Goal: Task Accomplishment & Management: Complete application form

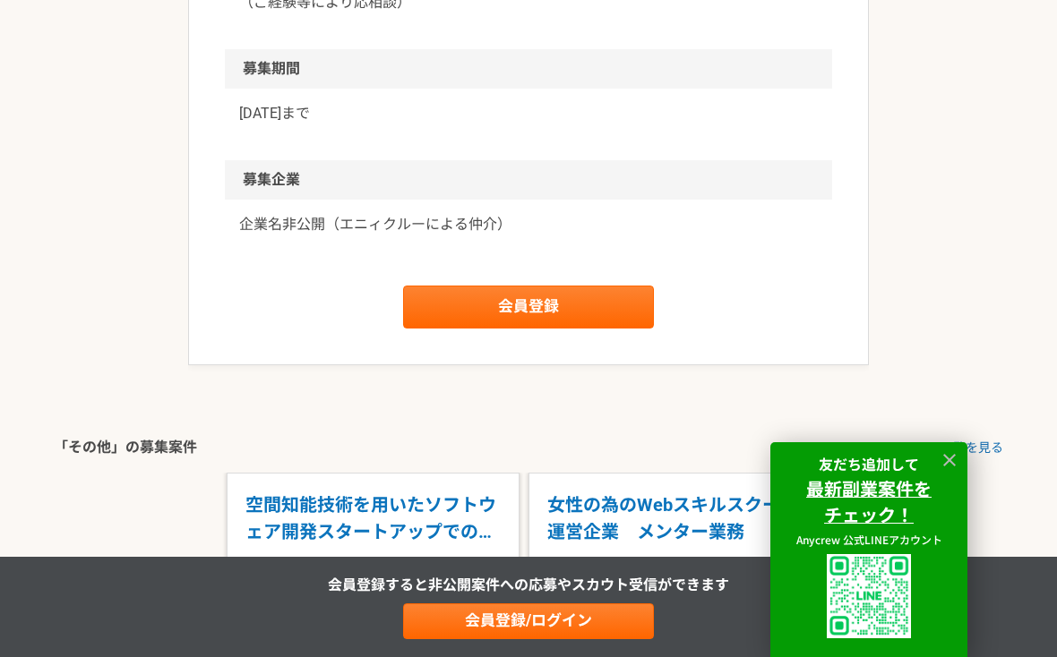
scroll to position [2004, 0]
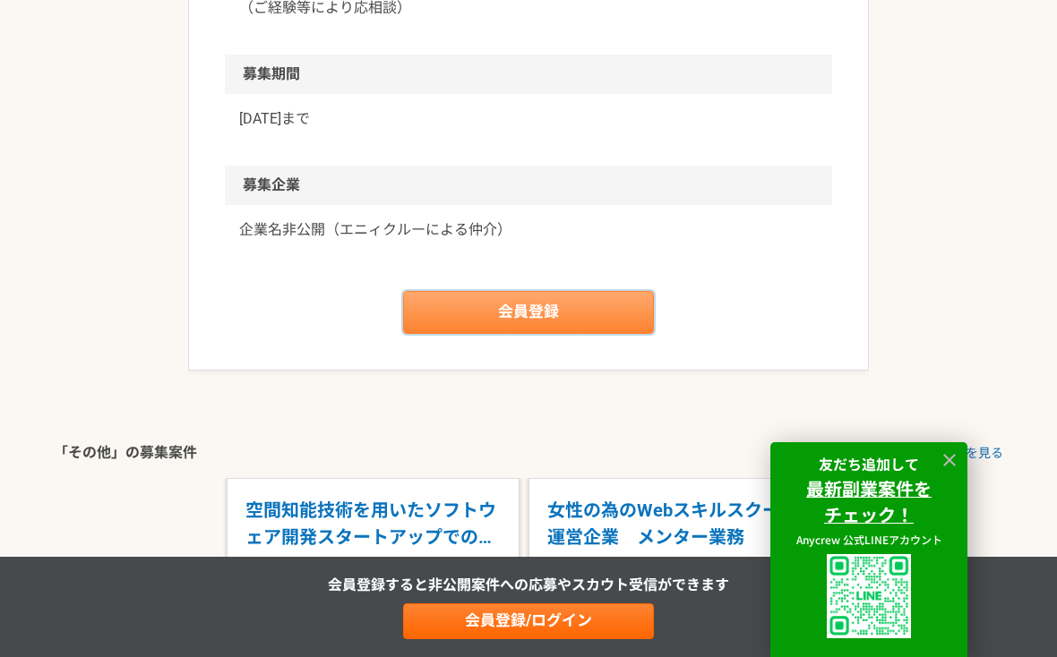
click at [527, 312] on link "会員登録" at bounding box center [528, 312] width 251 height 43
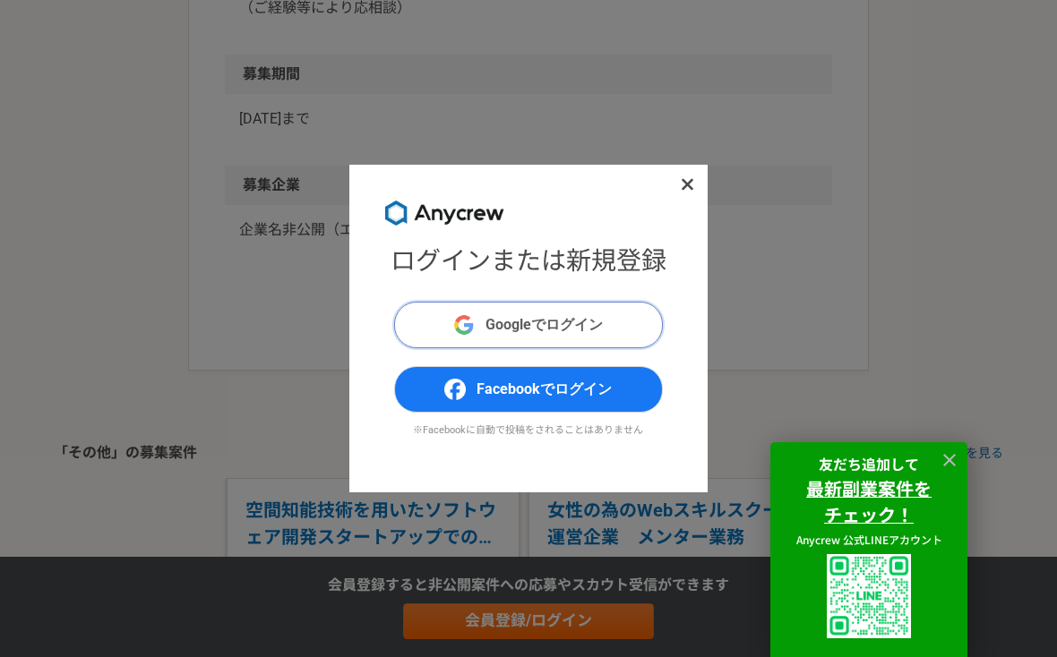
click at [526, 321] on span "Googleでログイン" at bounding box center [543, 324] width 117 height 21
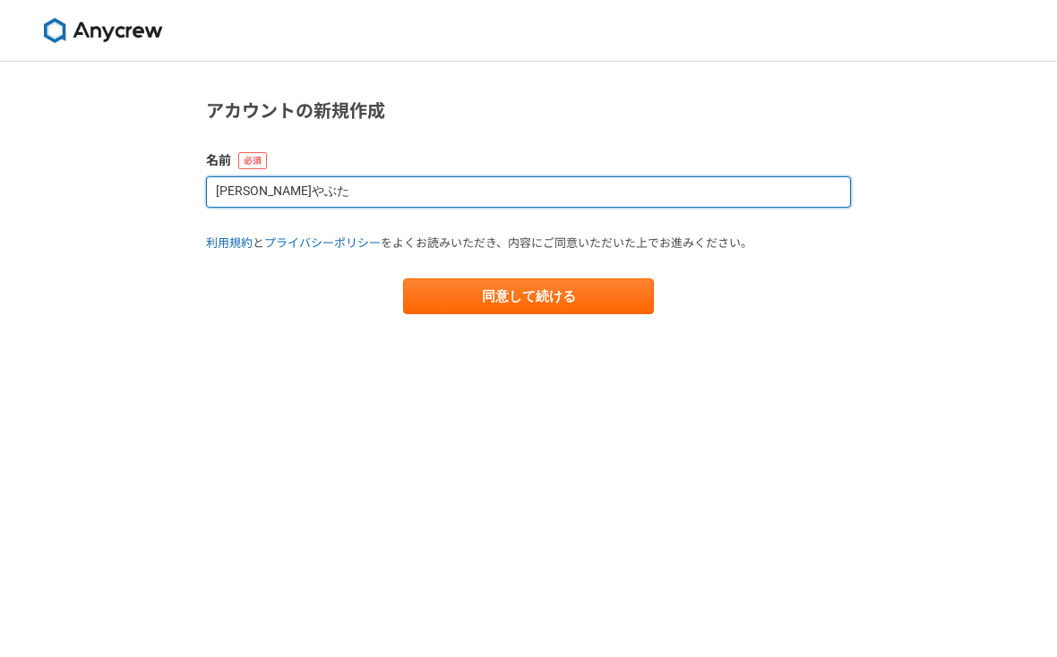
click at [463, 206] on input "[PERSON_NAME]やぶた" at bounding box center [528, 191] width 645 height 31
type input "Y"
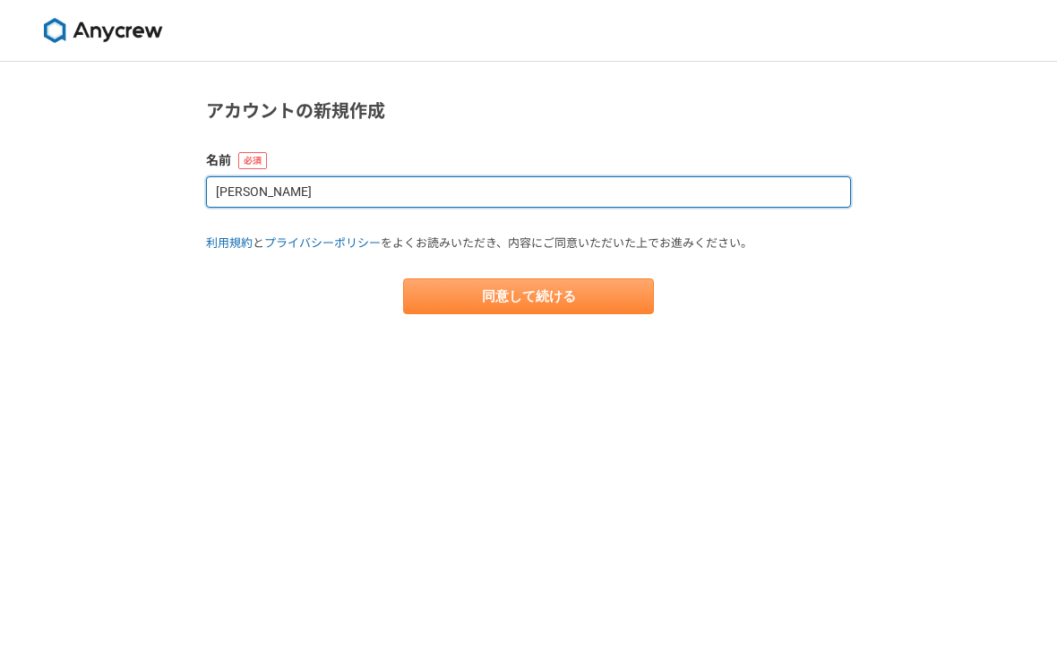
type input "[PERSON_NAME]"
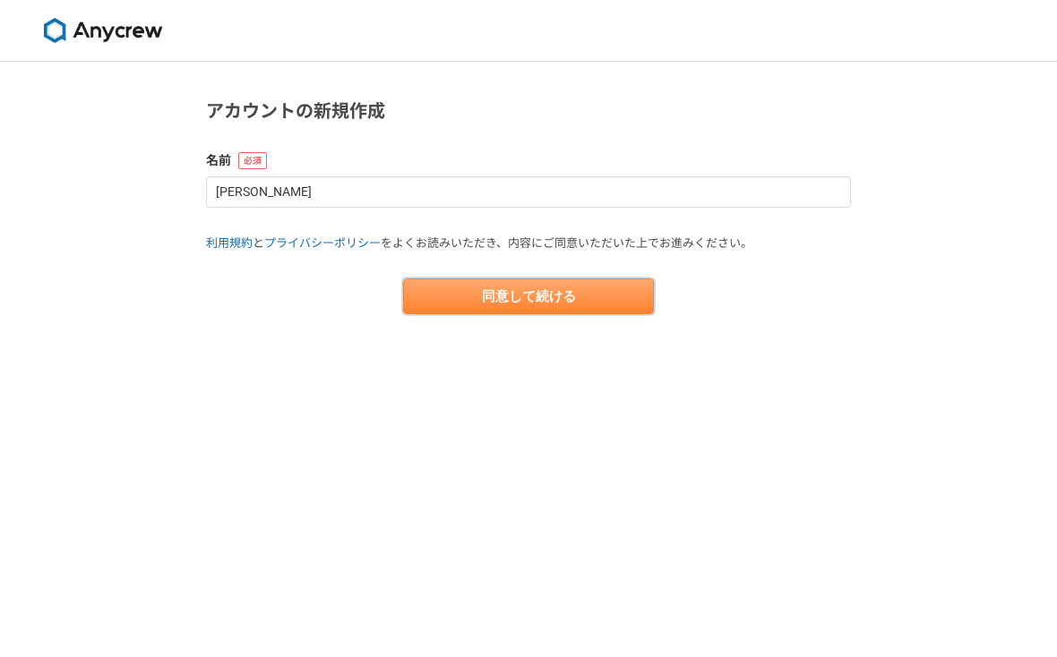
click at [531, 304] on button "同意して続ける" at bounding box center [528, 296] width 251 height 36
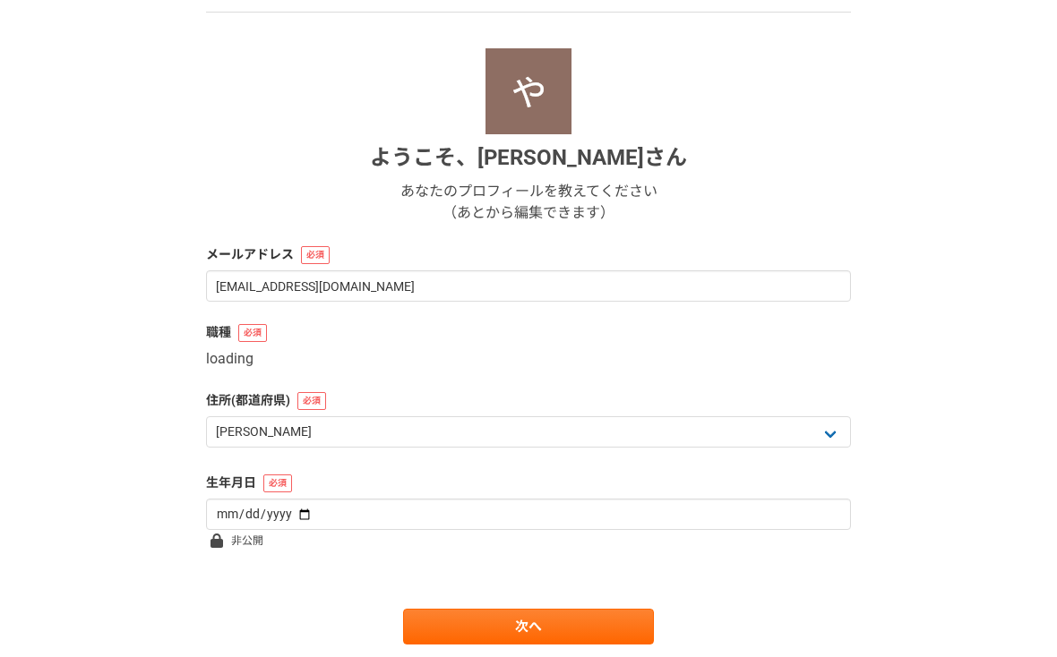
scroll to position [221, 0]
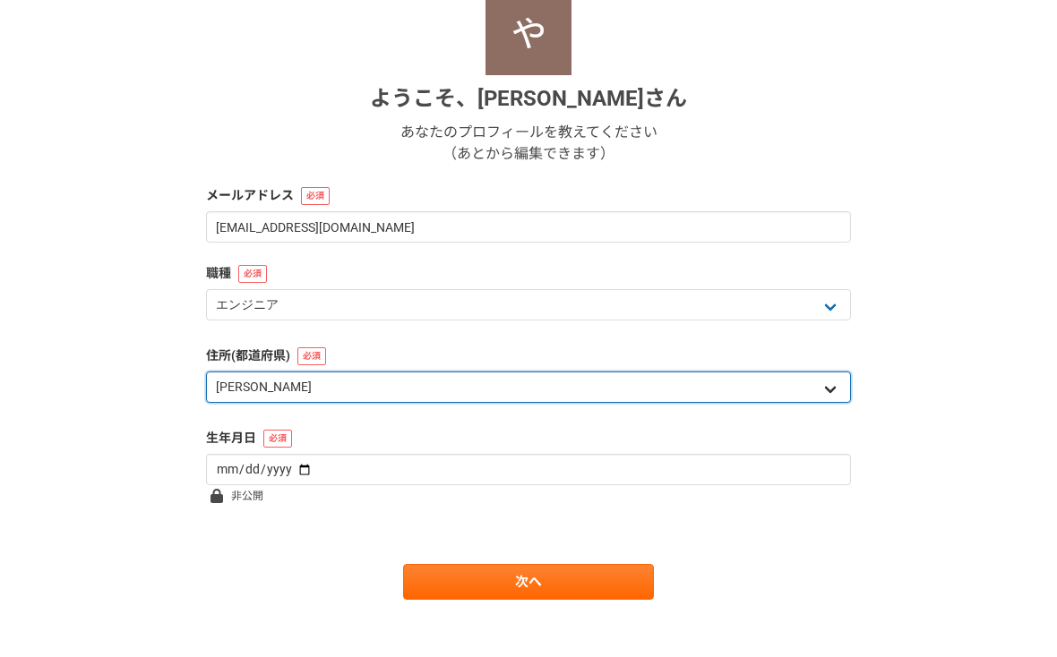
click at [389, 381] on select "北海道 [GEOGRAPHIC_DATA] [GEOGRAPHIC_DATA] [PERSON_NAME][GEOGRAPHIC_DATA] [PERSON_…" at bounding box center [528, 387] width 645 height 31
select select "1"
click at [206, 372] on select "北海道 [GEOGRAPHIC_DATA] [GEOGRAPHIC_DATA] [PERSON_NAME][GEOGRAPHIC_DATA] [PERSON_…" at bounding box center [528, 387] width 645 height 31
click at [369, 389] on select "北海道 [GEOGRAPHIC_DATA] [GEOGRAPHIC_DATA] [PERSON_NAME][GEOGRAPHIC_DATA] [PERSON_…" at bounding box center [528, 387] width 645 height 31
click at [206, 372] on select "北海道 [GEOGRAPHIC_DATA] [GEOGRAPHIC_DATA] [PERSON_NAME][GEOGRAPHIC_DATA] [PERSON_…" at bounding box center [528, 387] width 645 height 31
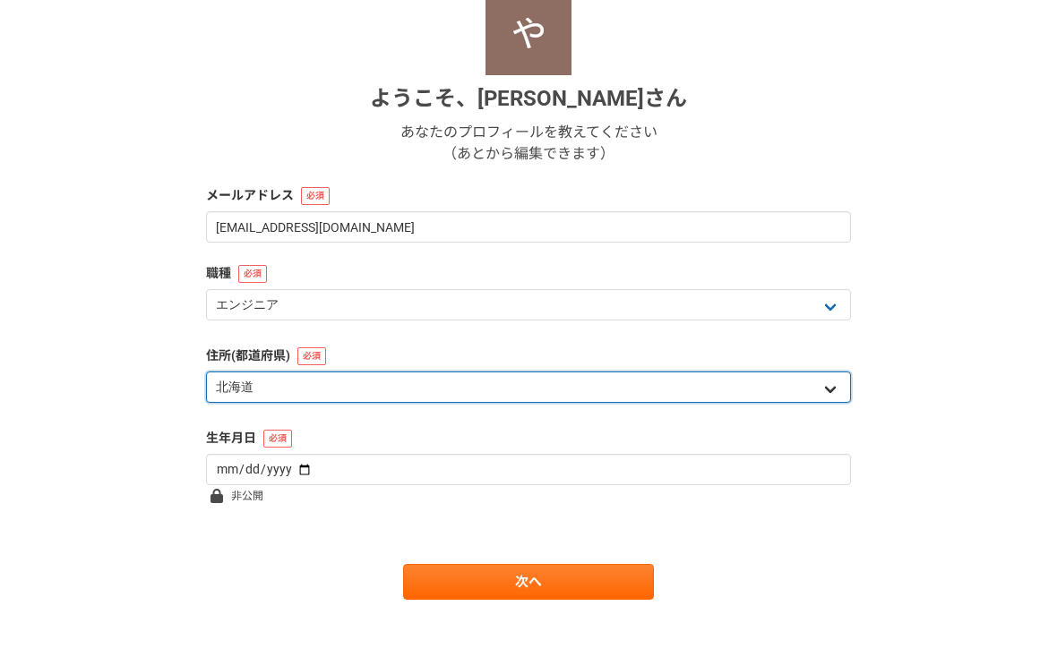
scroll to position [235, 0]
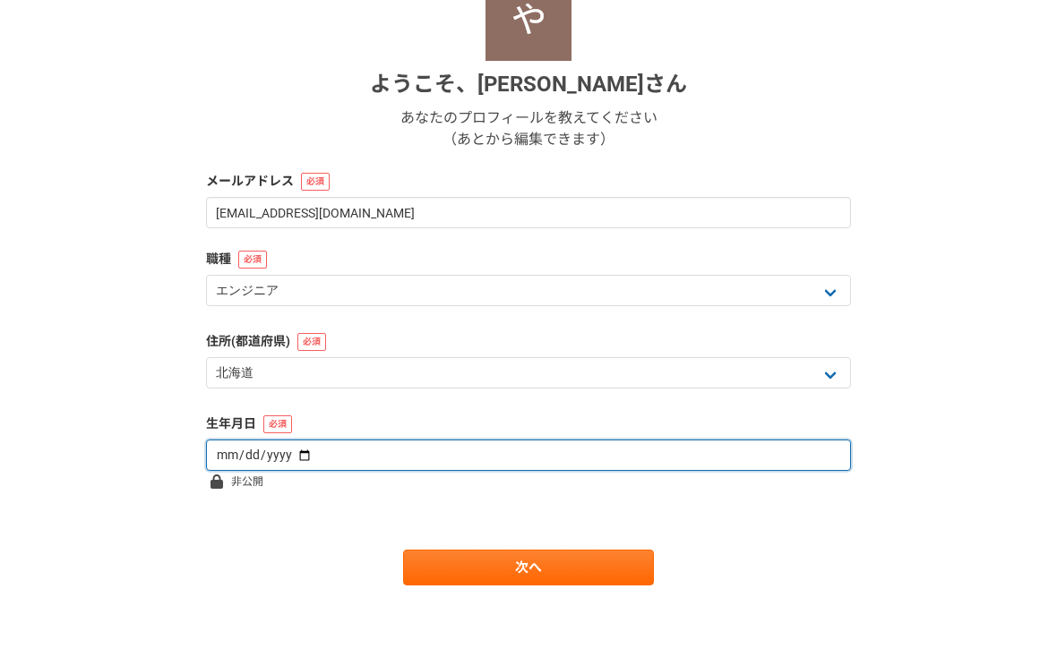
click at [338, 453] on input "date" at bounding box center [528, 455] width 645 height 31
type input "[DATE]"
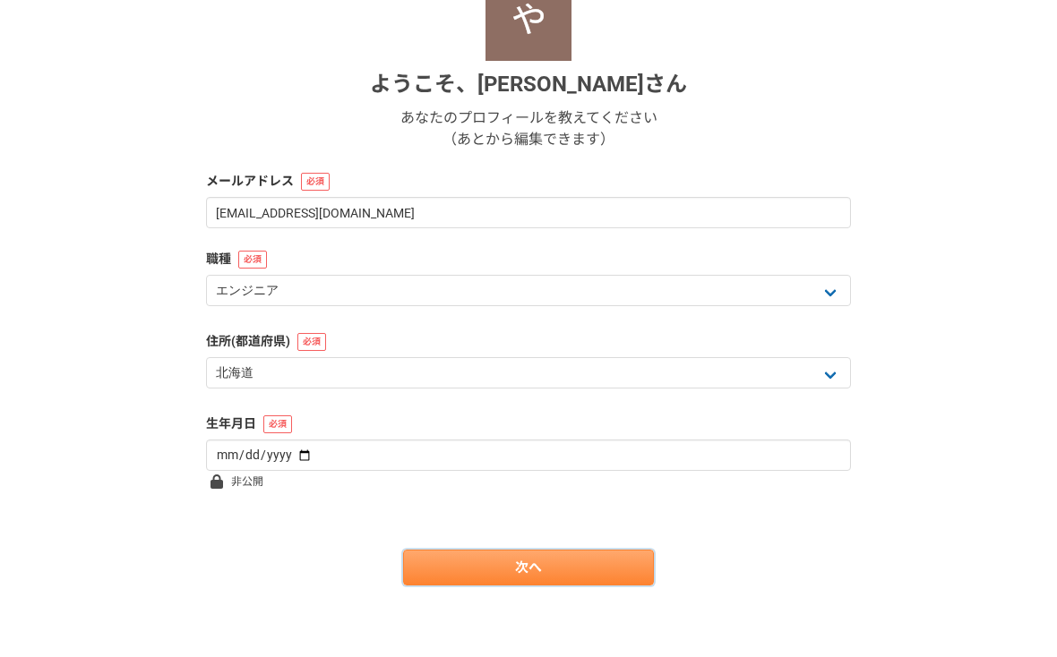
click at [492, 565] on link "次へ" at bounding box center [528, 568] width 251 height 36
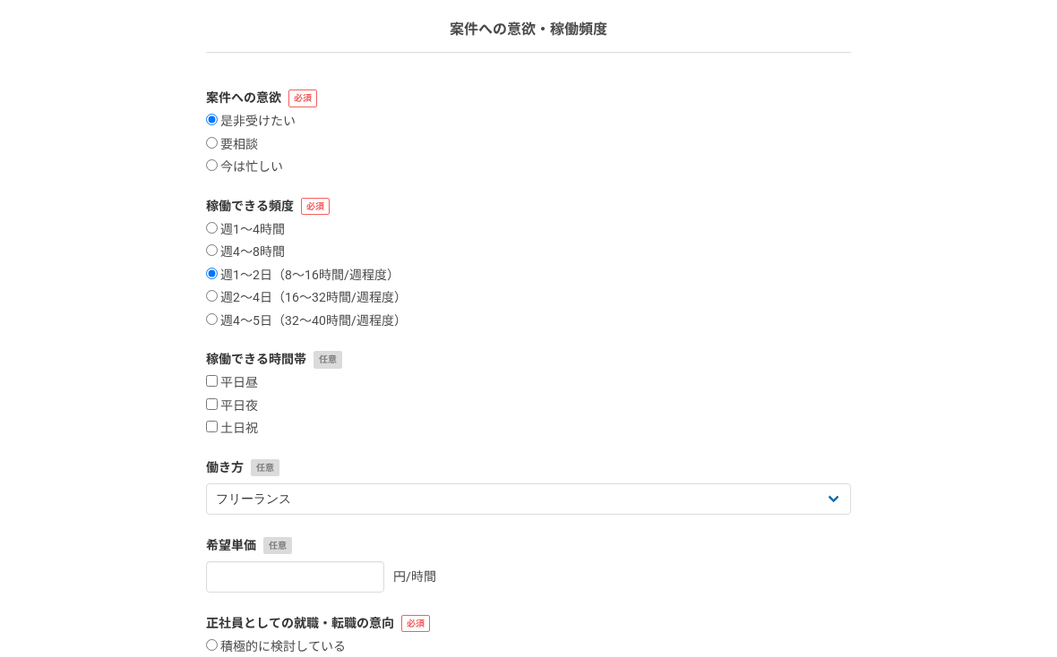
scroll to position [124, 0]
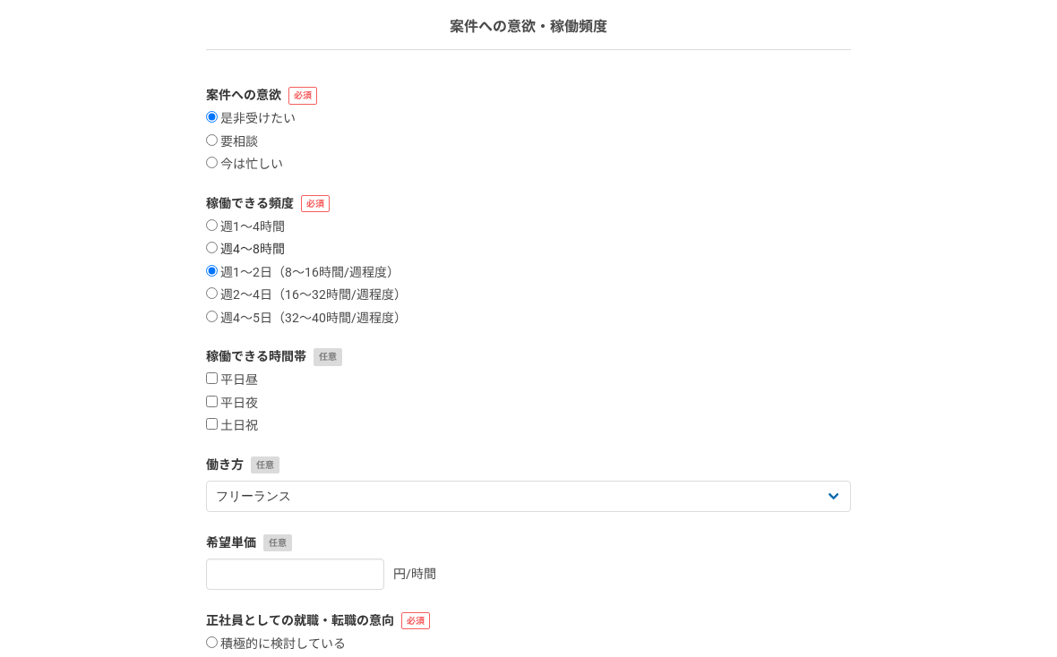
click at [214, 246] on input "週4〜8時間" at bounding box center [212, 248] width 12 height 12
radio input "true"
click at [213, 278] on label "週1〜2日（8〜16時間/週程度）" at bounding box center [302, 273] width 193 height 16
click at [213, 277] on input "週1〜2日（8〜16時間/週程度）" at bounding box center [212, 271] width 12 height 12
radio input "true"
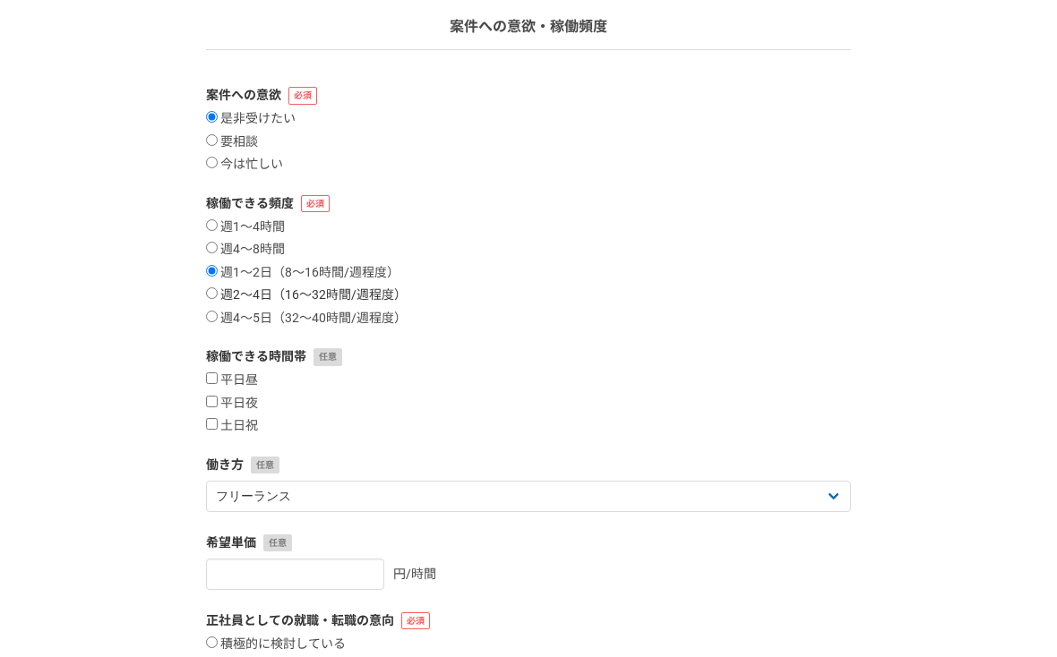
click at [215, 296] on input "週2〜4日（16〜32時間/週程度）" at bounding box center [212, 293] width 12 height 12
radio input "true"
click at [212, 375] on input "平日昼" at bounding box center [212, 378] width 12 height 12
checkbox input "true"
click at [212, 404] on input "平日夜" at bounding box center [212, 402] width 12 height 12
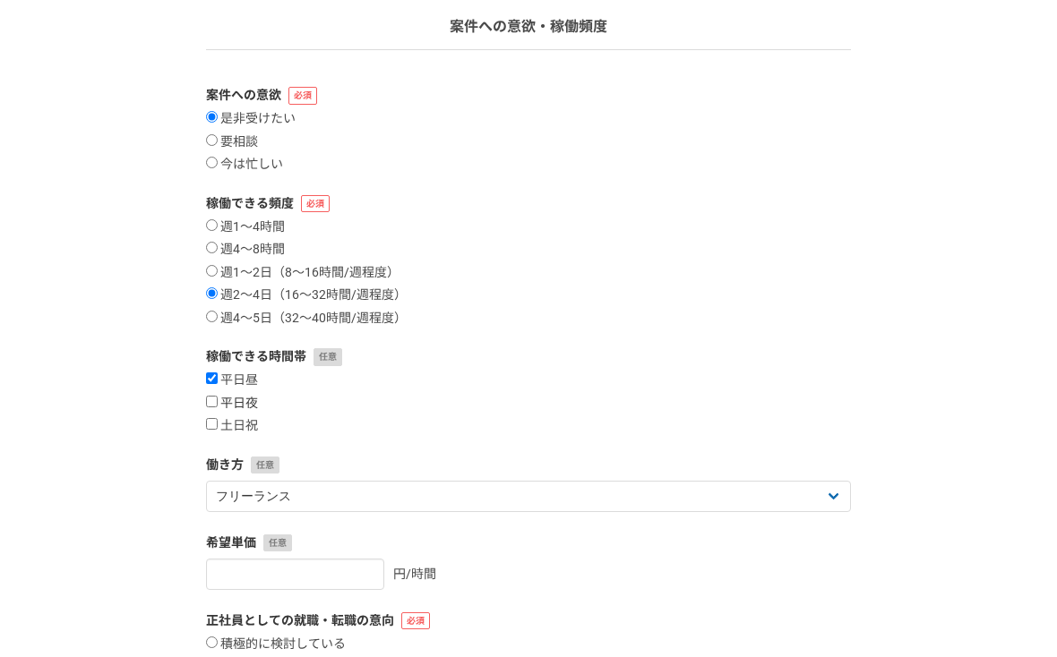
checkbox input "true"
click at [211, 427] on input "土日祝" at bounding box center [212, 424] width 12 height 12
checkbox input "true"
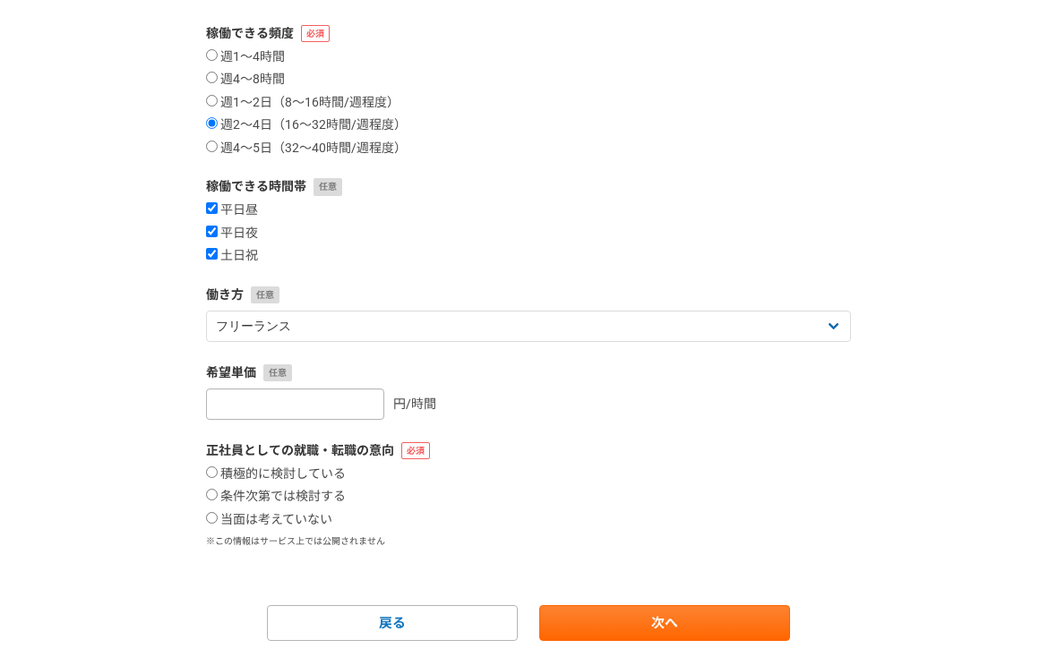
scroll to position [299, 0]
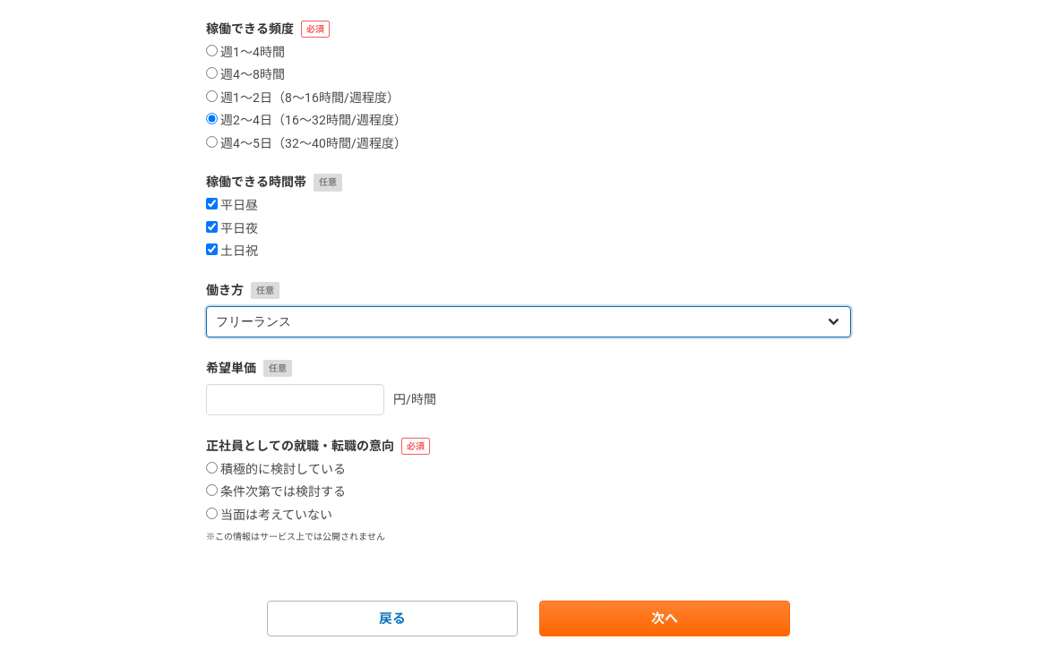
click at [282, 312] on select "フリーランス 副業 その他" at bounding box center [528, 321] width 645 height 31
click at [206, 306] on select "フリーランス 副業 その他" at bounding box center [528, 321] width 645 height 31
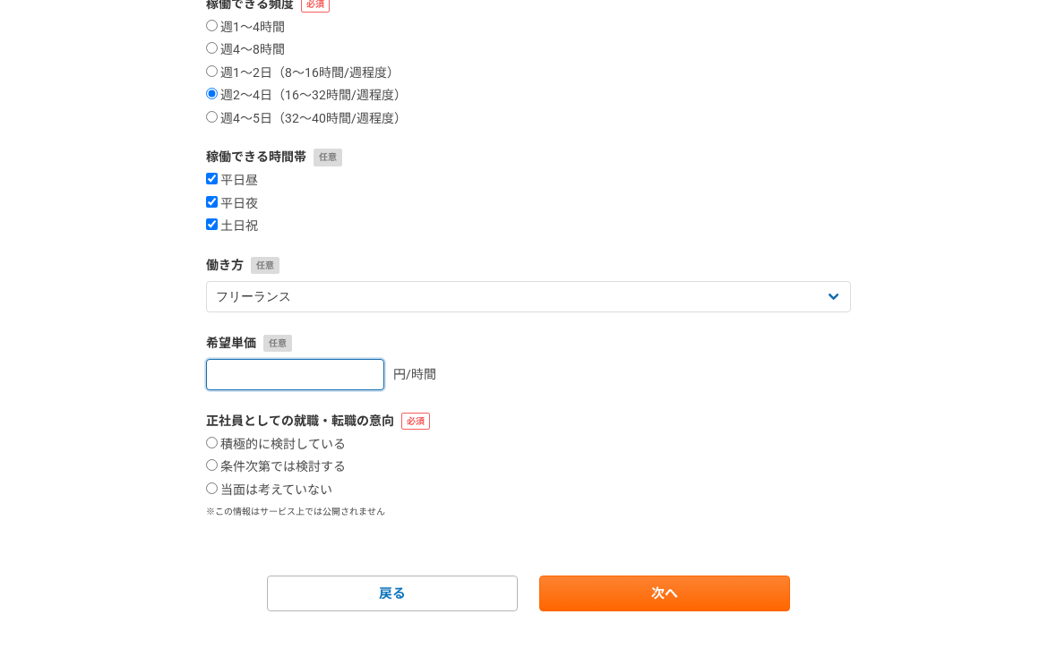
click at [295, 372] on input "number" at bounding box center [295, 374] width 178 height 31
click at [348, 370] on input "1" at bounding box center [295, 374] width 178 height 31
type input "0"
click at [347, 381] on input "0" at bounding box center [295, 374] width 178 height 31
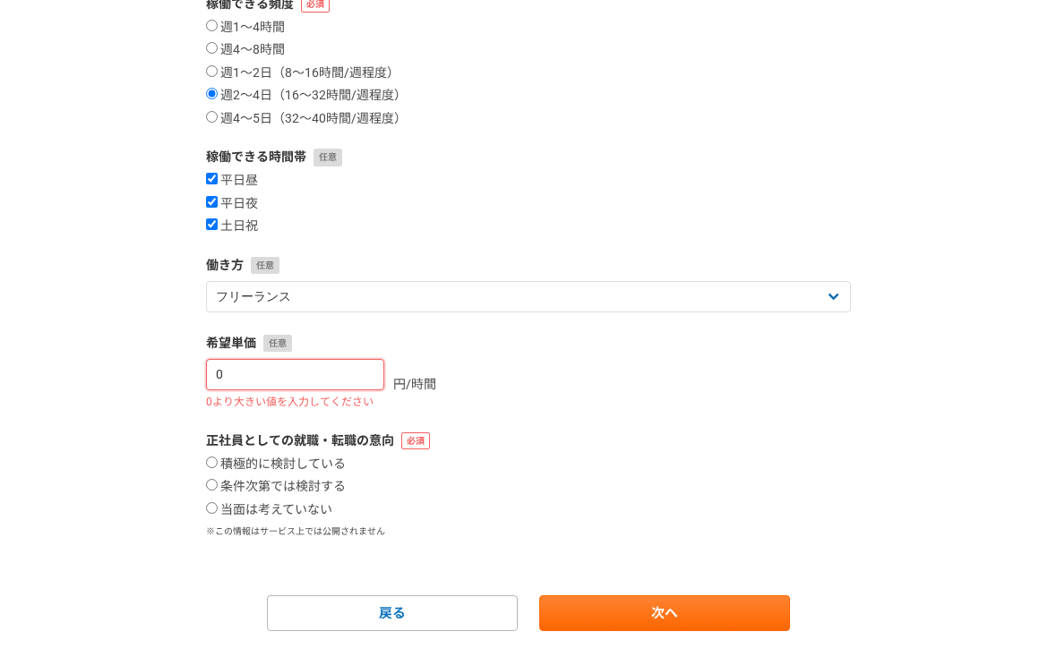
click at [291, 383] on input "0" at bounding box center [295, 374] width 178 height 31
click at [209, 509] on input "当面は考えていない" at bounding box center [212, 508] width 12 height 12
radio input "true"
click at [289, 384] on input "0" at bounding box center [295, 374] width 178 height 31
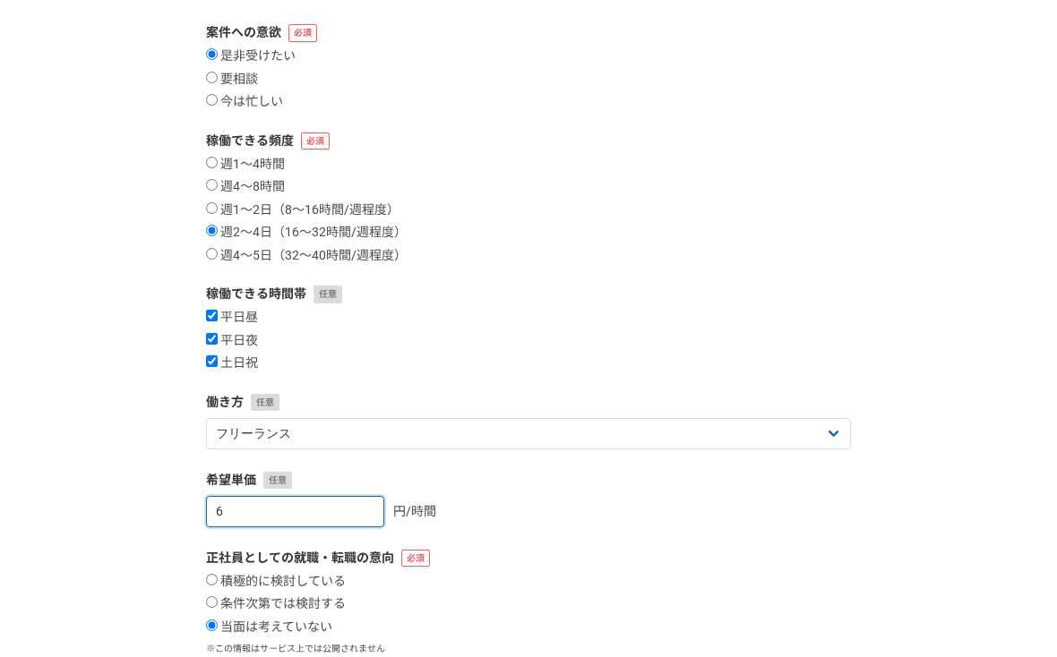
scroll to position [207, 0]
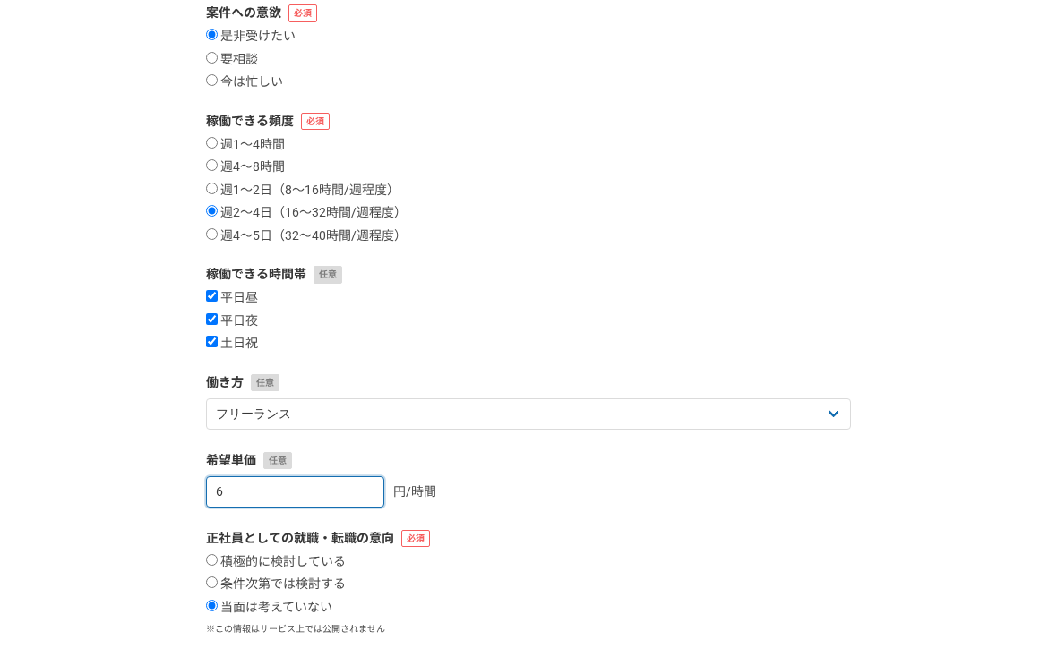
type input "6"
click at [307, 495] on input "6" at bounding box center [295, 491] width 178 height 31
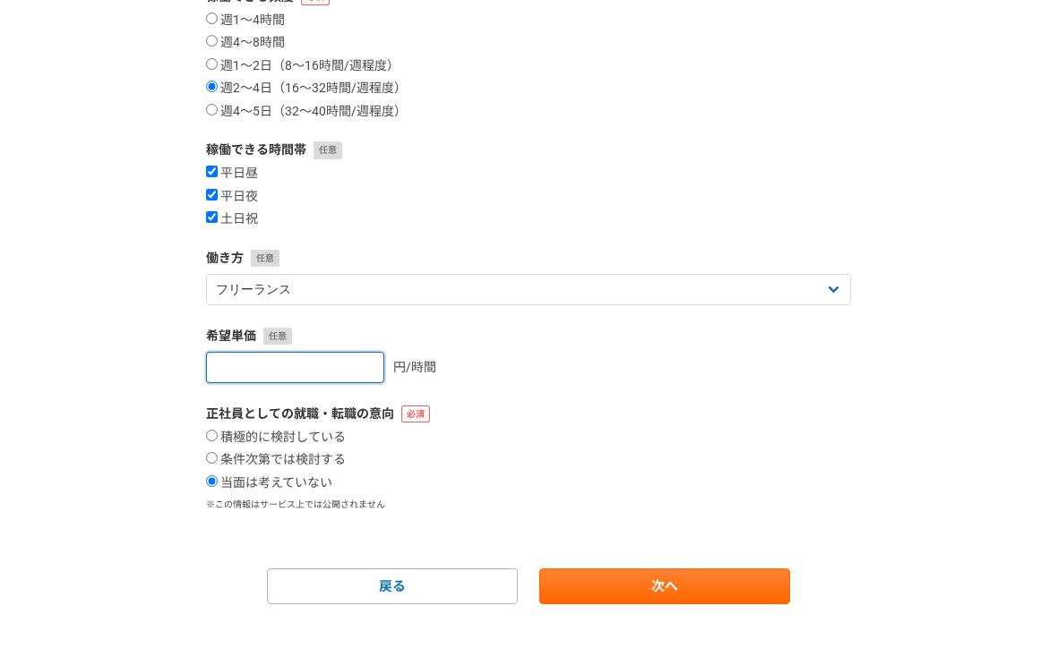
scroll to position [340, 0]
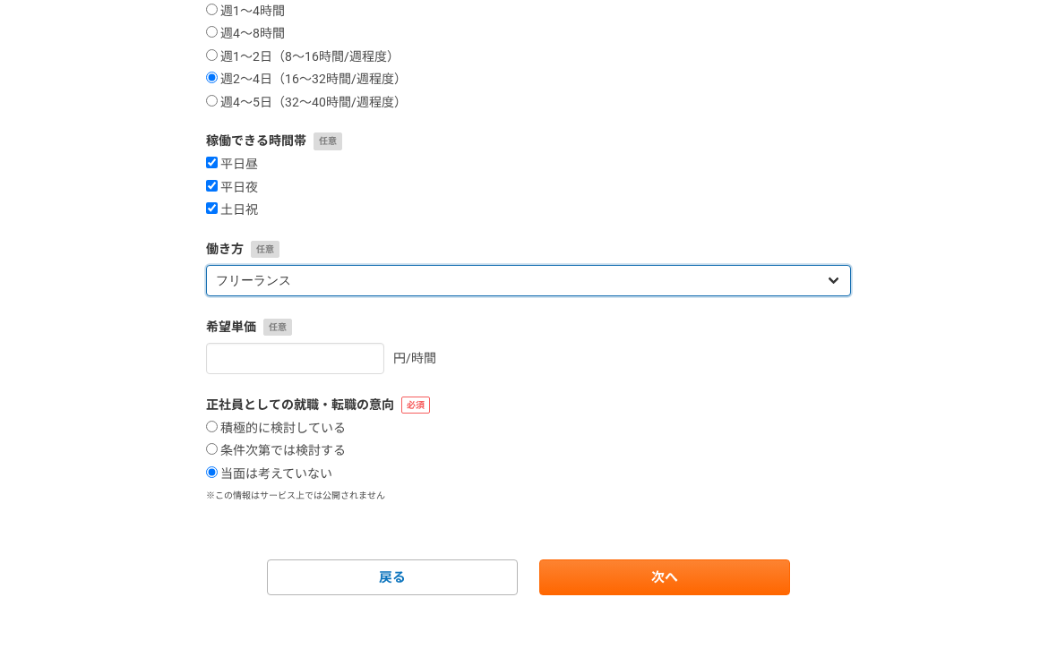
click at [483, 271] on select "フリーランス 副業 その他" at bounding box center [528, 280] width 645 height 31
click at [206, 265] on select "フリーランス 副業 その他" at bounding box center [528, 280] width 645 height 31
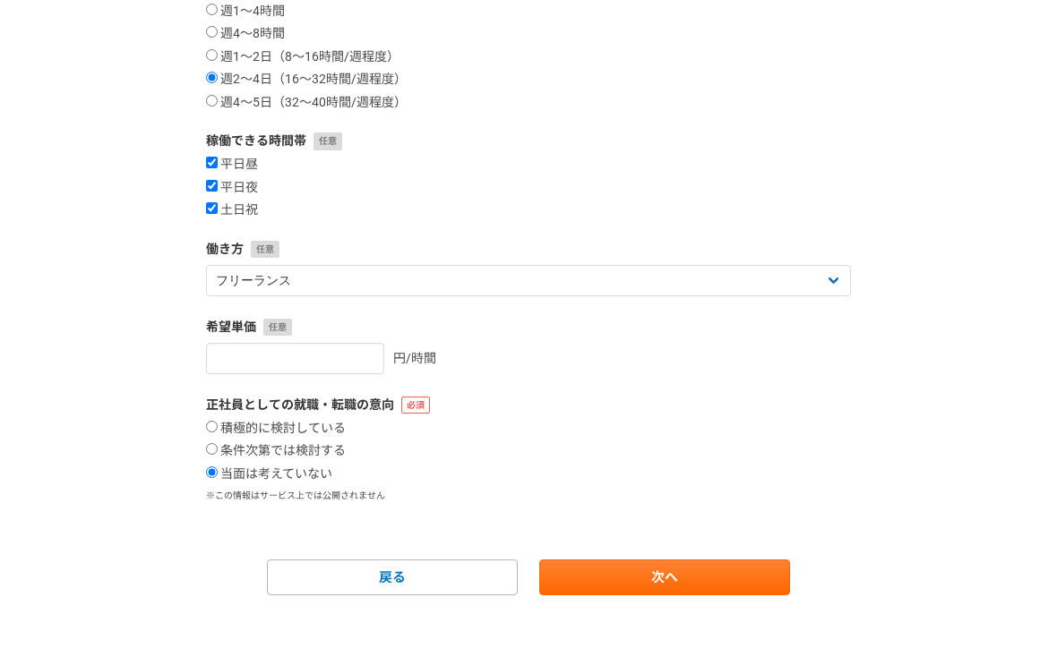
click at [537, 338] on div "希望単価 円/時間" at bounding box center [528, 346] width 645 height 56
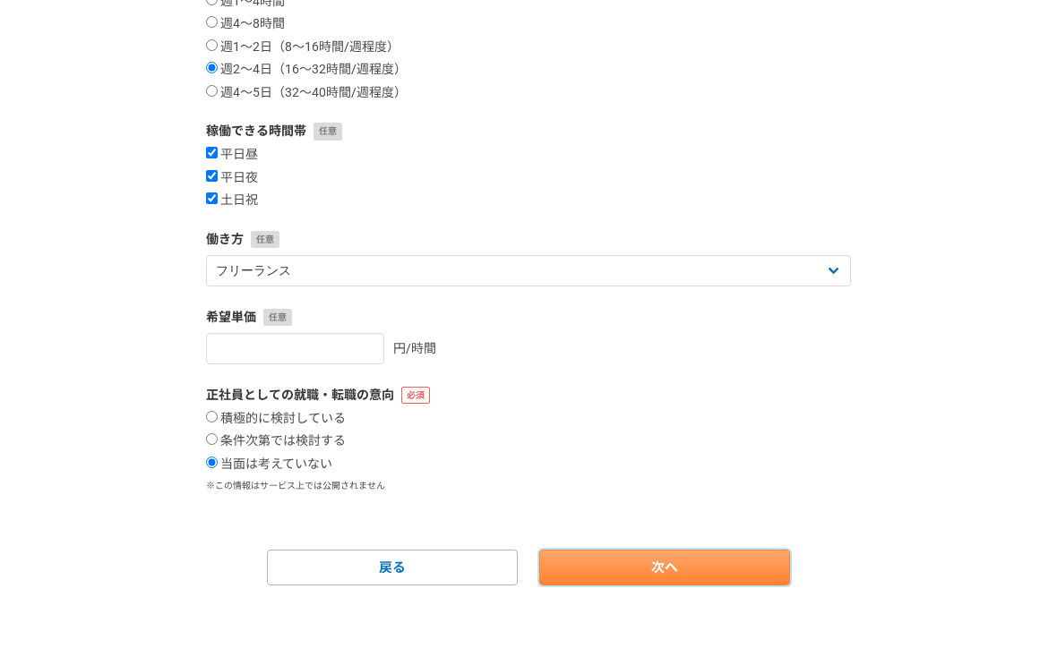
click at [613, 559] on link "次へ" at bounding box center [664, 568] width 251 height 36
select select
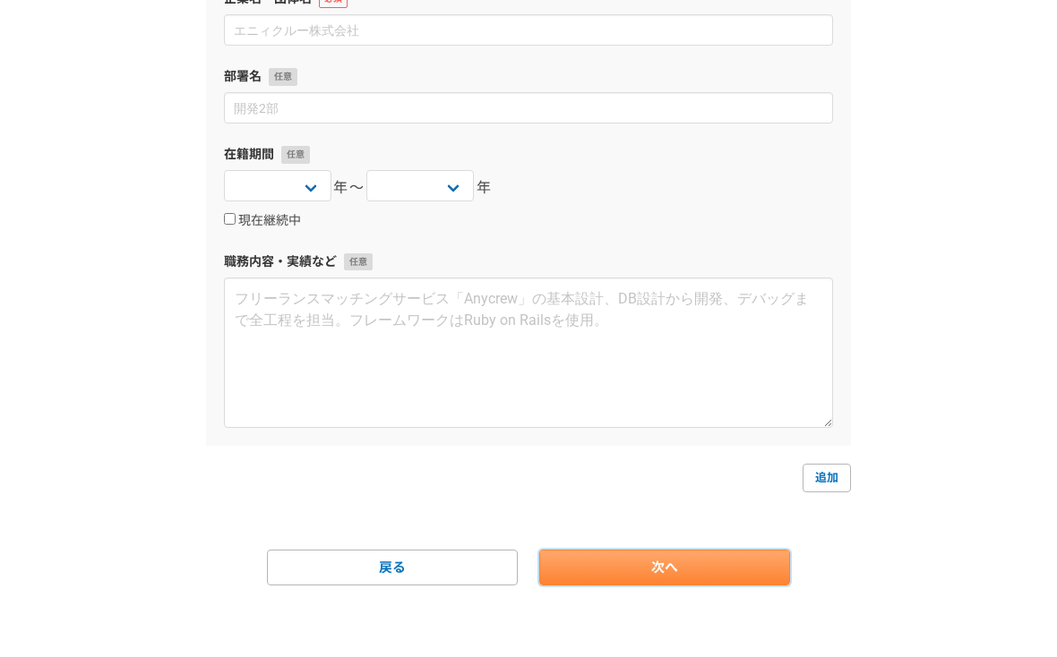
scroll to position [0, 0]
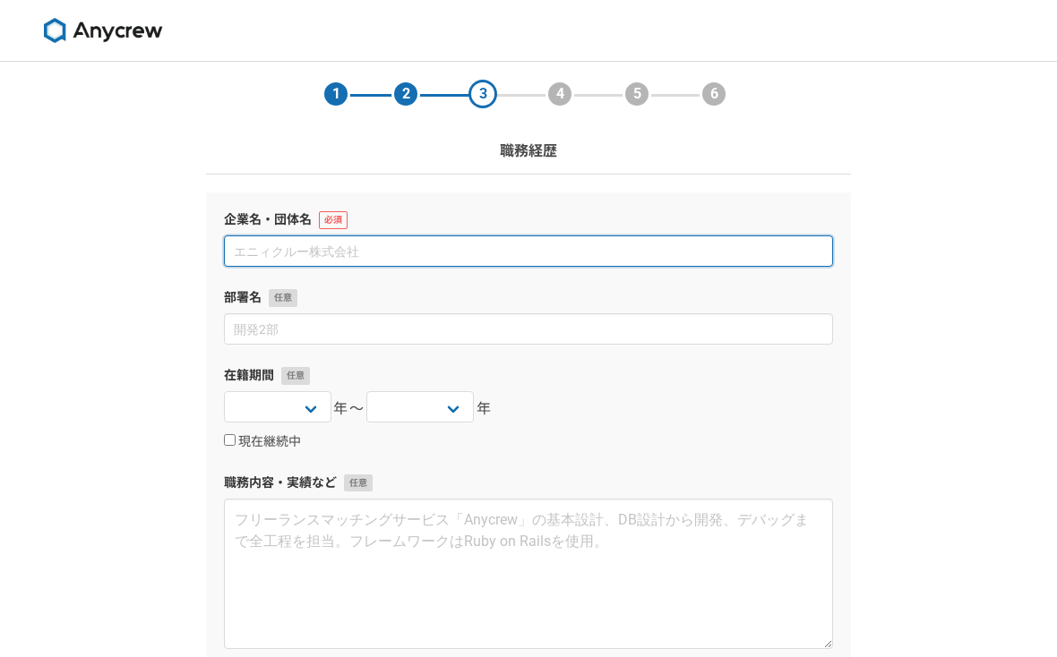
click at [452, 249] on input at bounding box center [528, 250] width 609 height 31
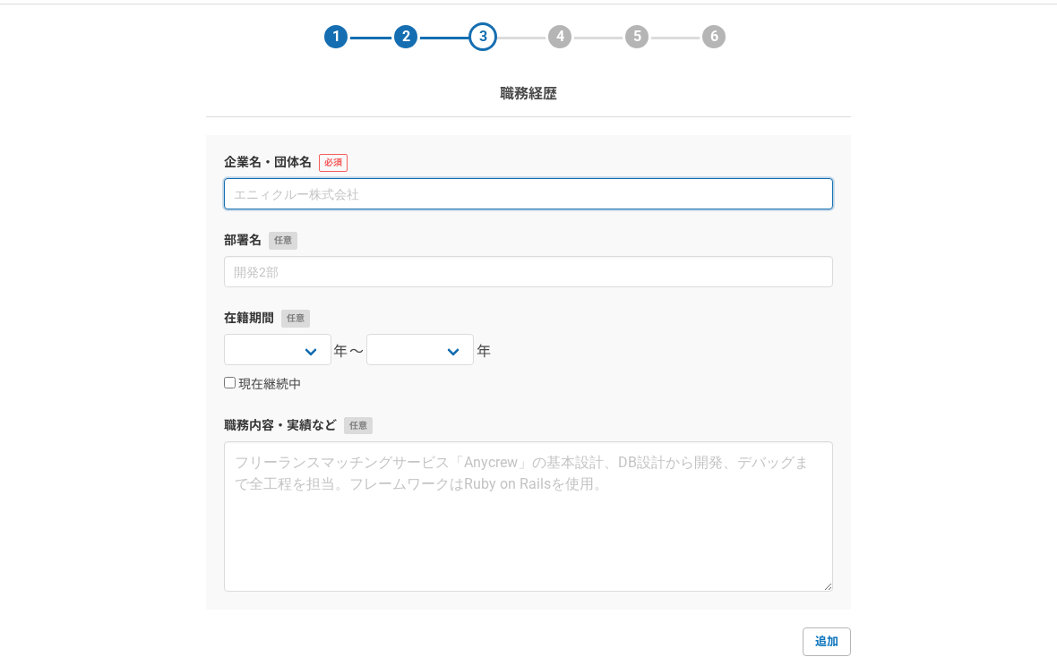
scroll to position [59, 0]
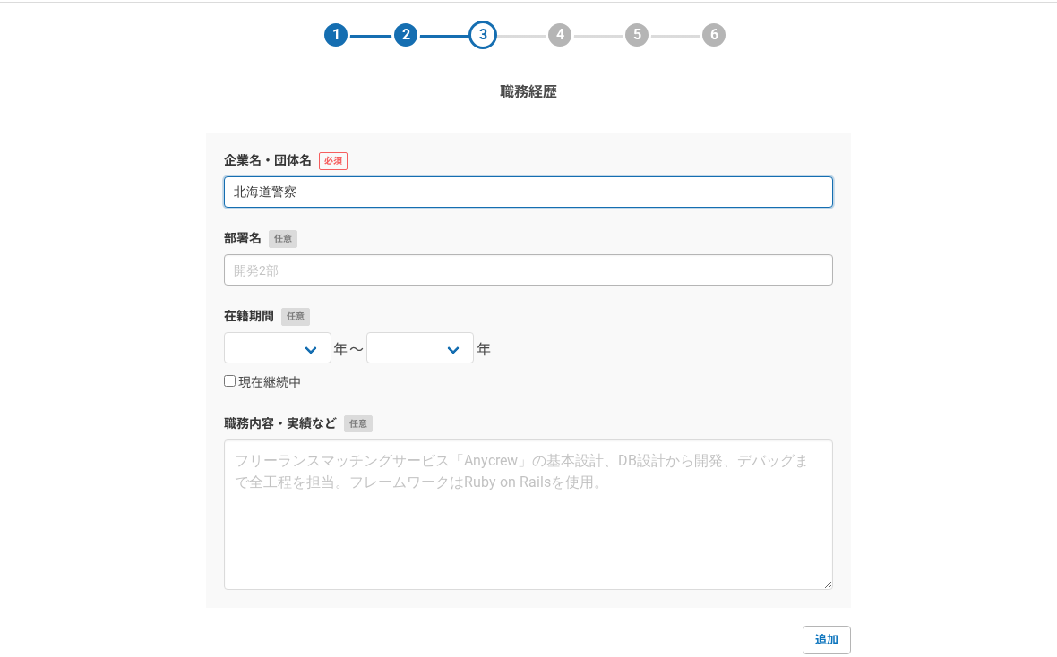
type input "北海道警察"
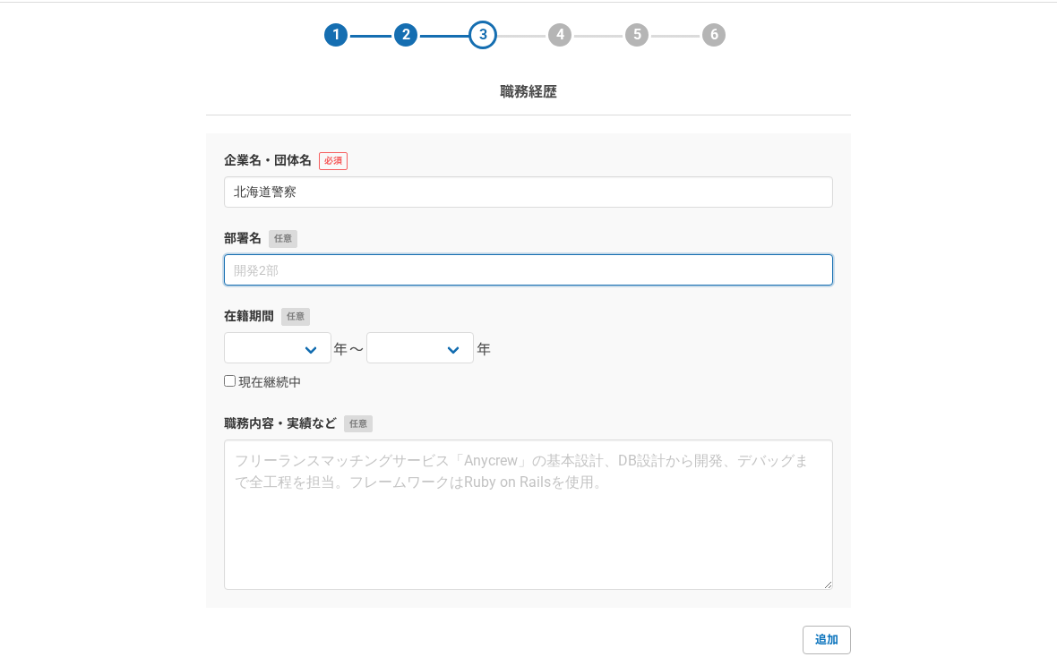
click at [435, 271] on input at bounding box center [528, 269] width 609 height 31
type input "地域課地域係、刑事課（複数係経験）"
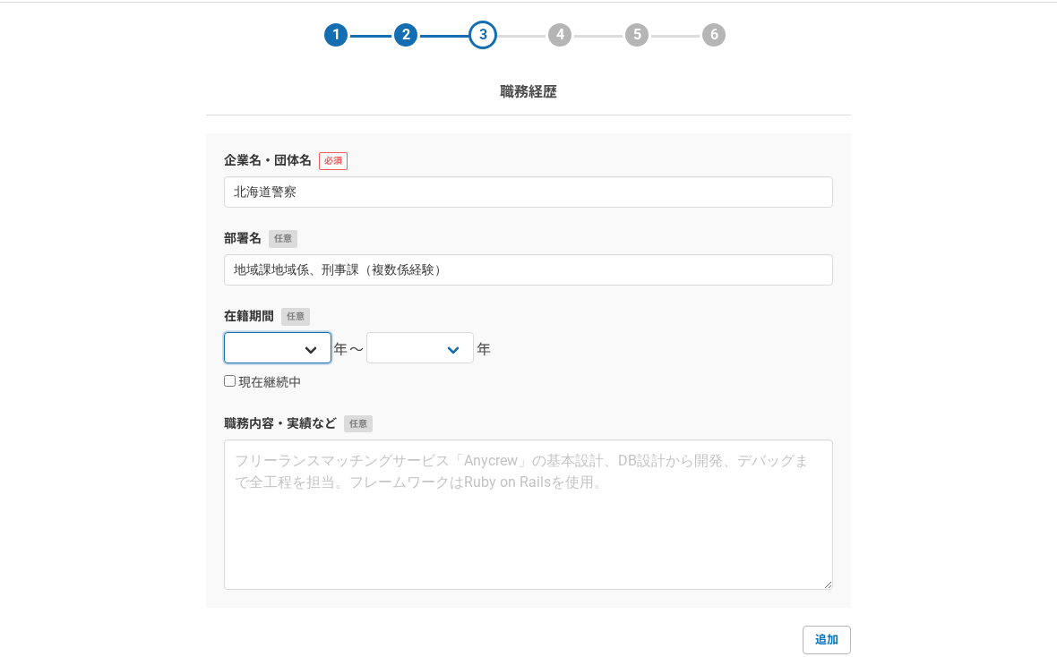
click at [283, 354] on select "2025 2024 2023 2022 2021 2020 2019 2018 2017 2016 2015 2014 2013 2012 2011 2010…" at bounding box center [277, 347] width 107 height 31
select select "2012"
click at [224, 332] on select "2025 2024 2023 2022 2021 2020 2019 2018 2017 2016 2015 2014 2013 2012 2011 2010…" at bounding box center [277, 347] width 107 height 31
click at [425, 343] on select "2025 2024 2023 2022 2021 2020 2019 2018 2017 2016 2015 2014 2013 2012 2011 2010…" at bounding box center [419, 347] width 107 height 31
select select "2024"
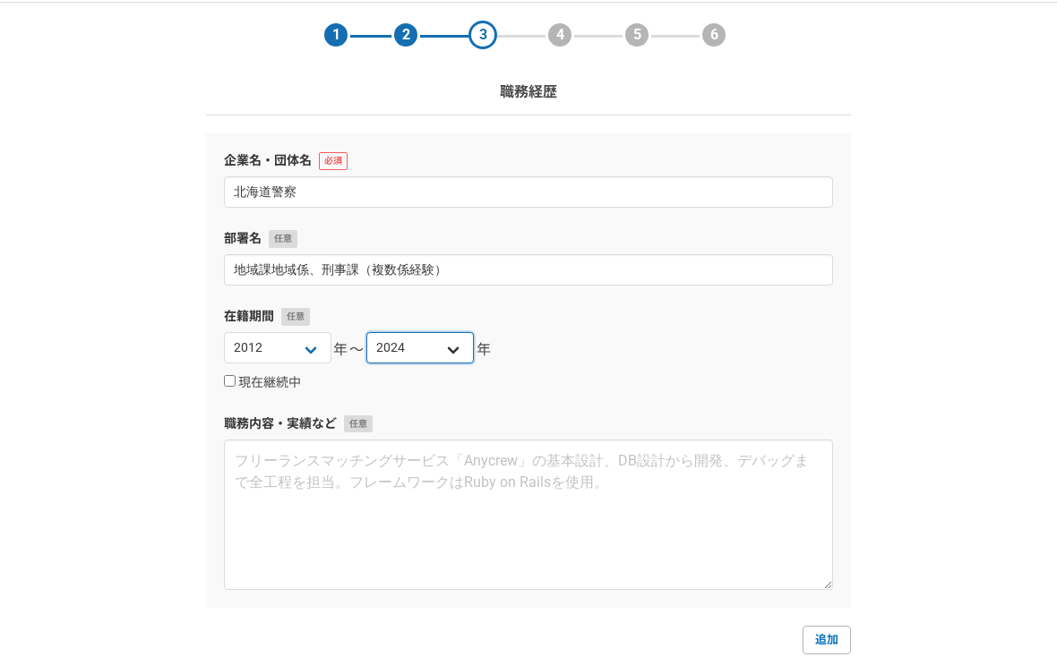
click at [366, 332] on select "2025 2024 2023 2022 2021 2020 2019 2018 2017 2016 2015 2014 2013 2012 2011 2010…" at bounding box center [419, 347] width 107 height 31
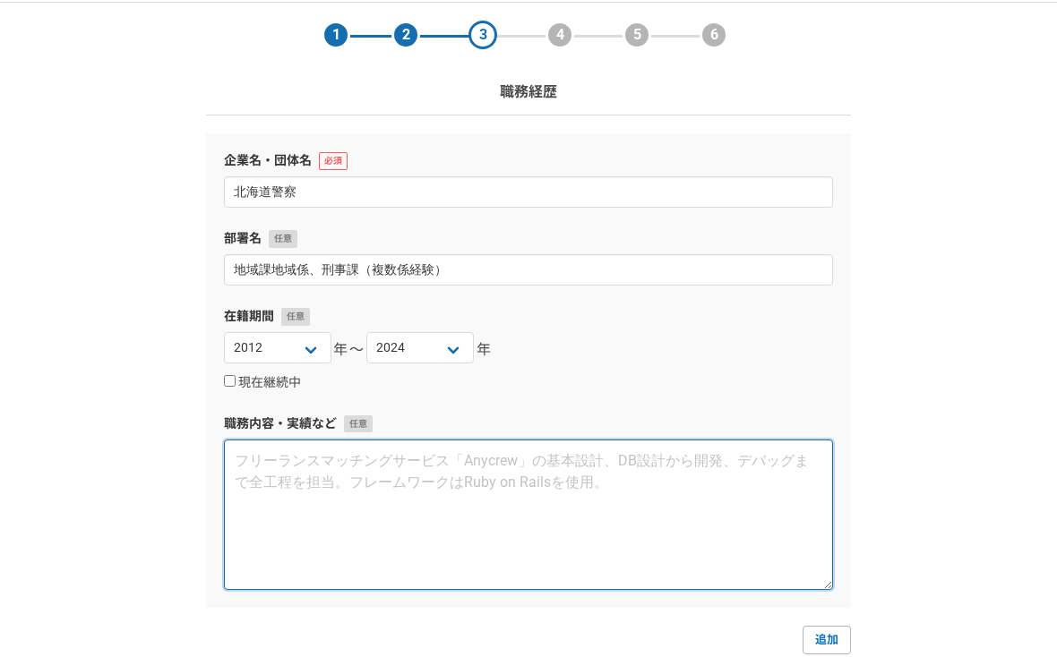
click at [372, 535] on textarea at bounding box center [528, 515] width 609 height 150
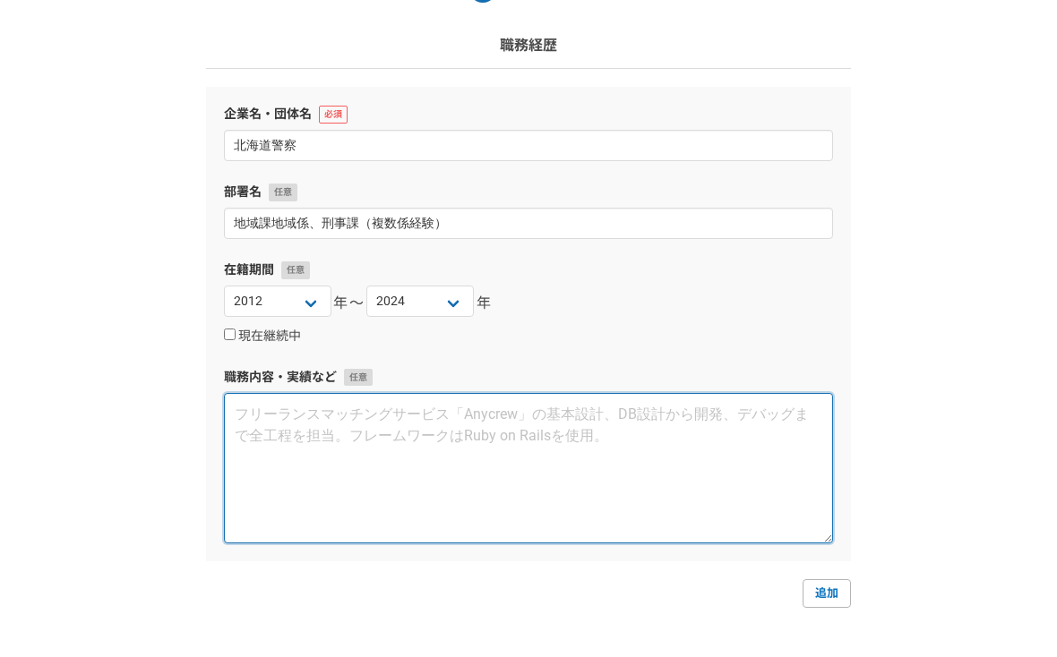
scroll to position [105, 0]
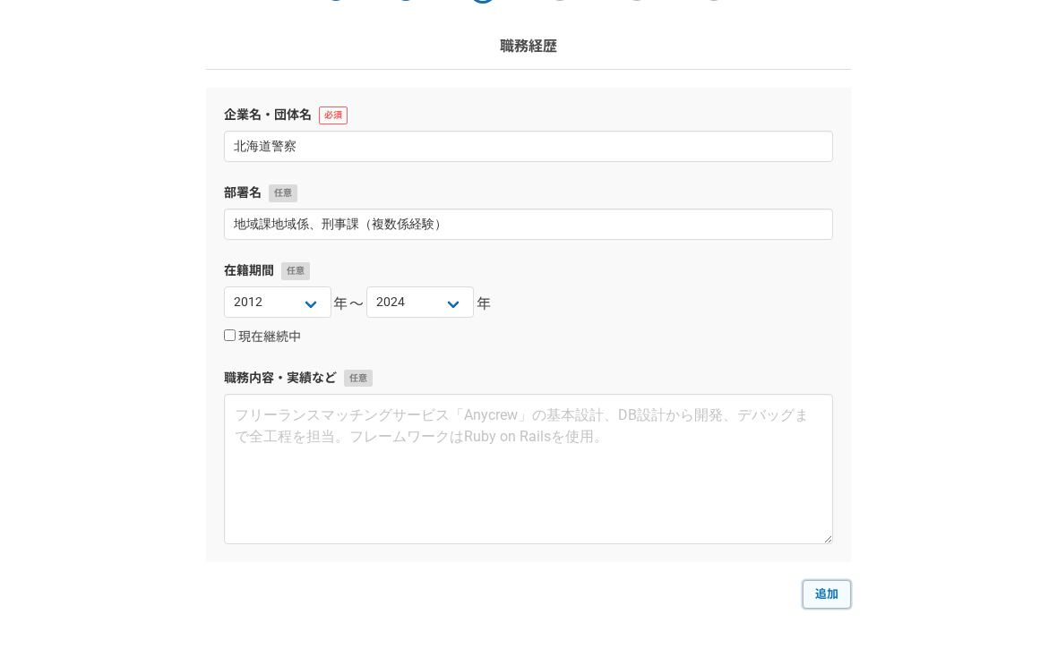
click at [826, 589] on link "追加" at bounding box center [826, 594] width 48 height 29
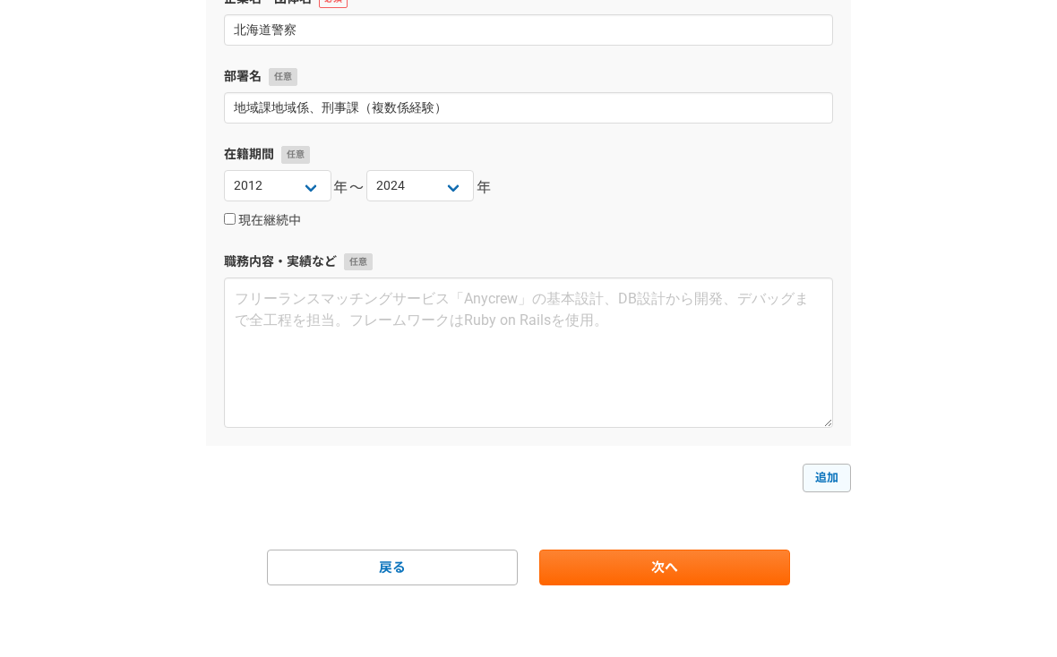
select select
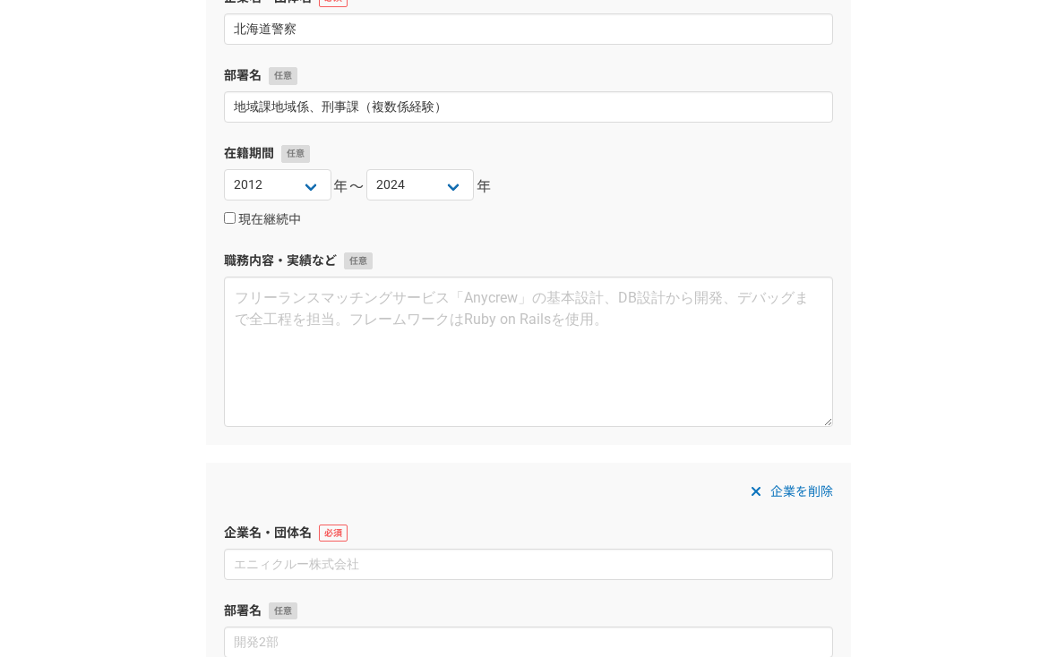
scroll to position [217, 0]
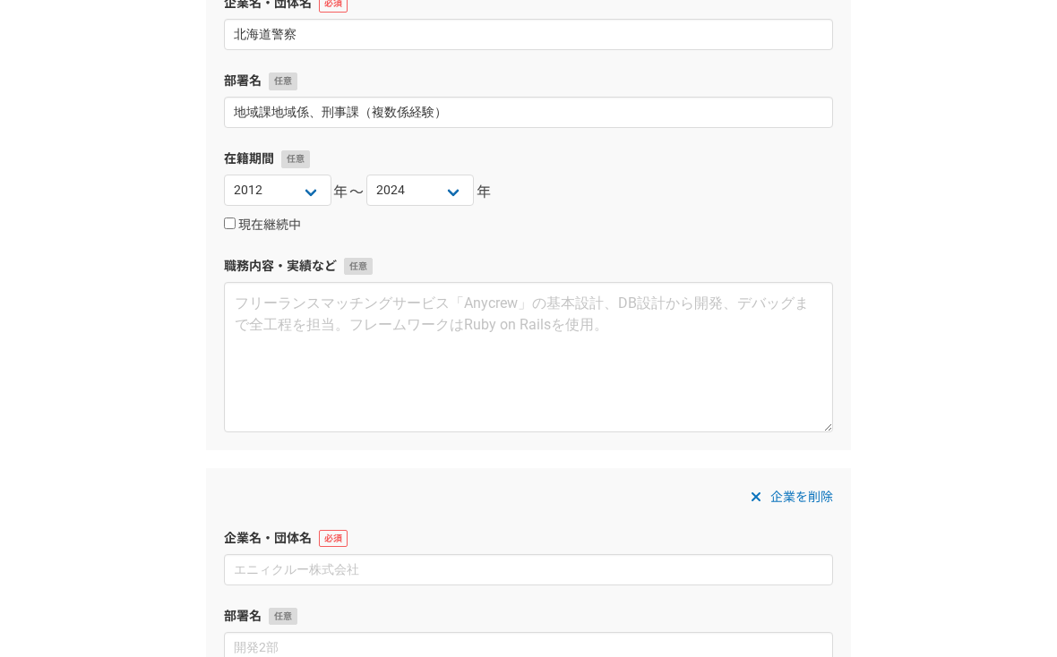
click at [757, 496] on icon at bounding box center [755, 497] width 11 height 14
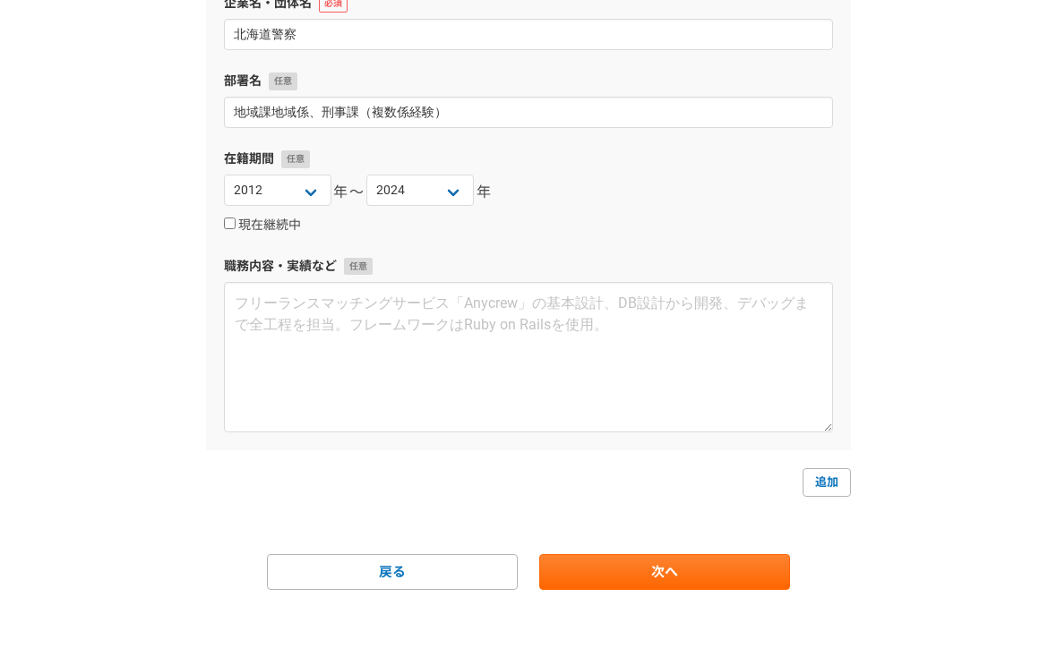
scroll to position [221, 0]
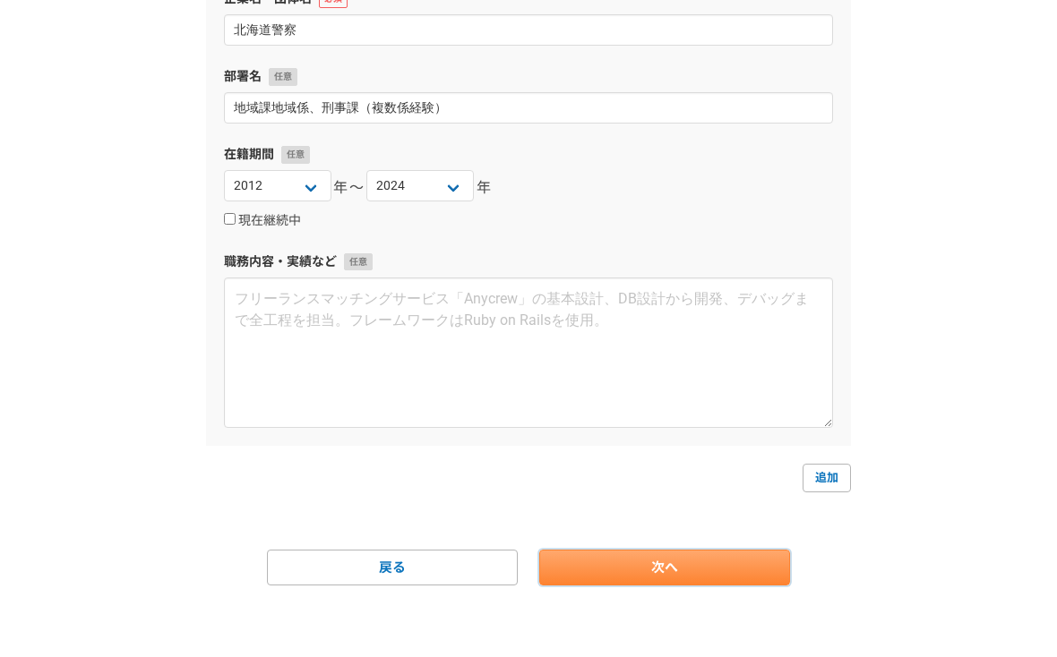
click at [641, 565] on link "次へ" at bounding box center [664, 568] width 251 height 36
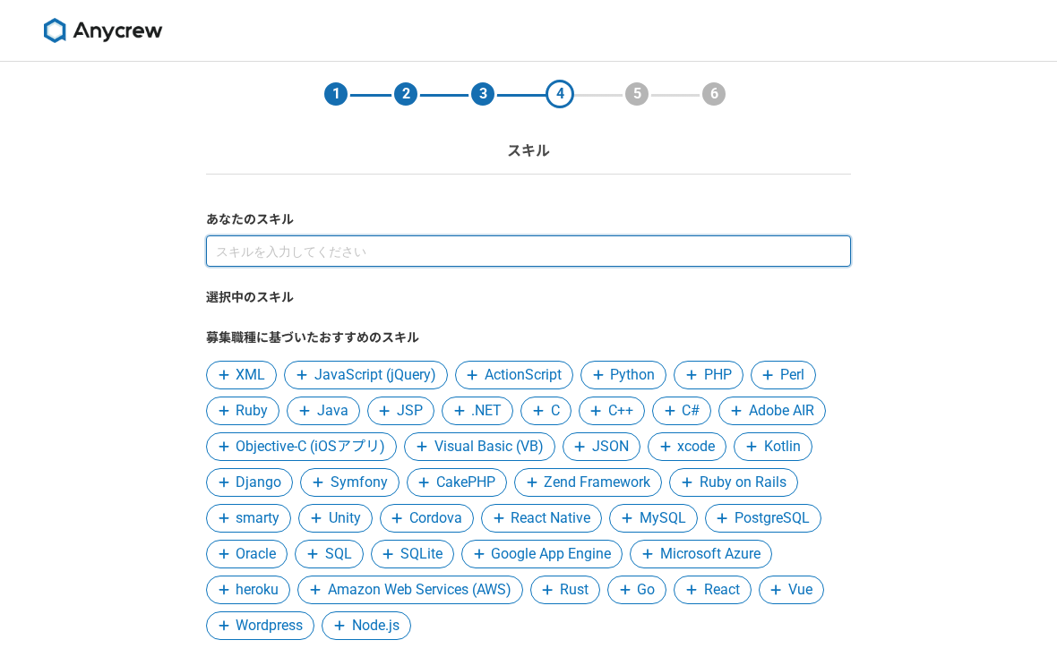
click at [511, 254] on input at bounding box center [528, 250] width 645 height 31
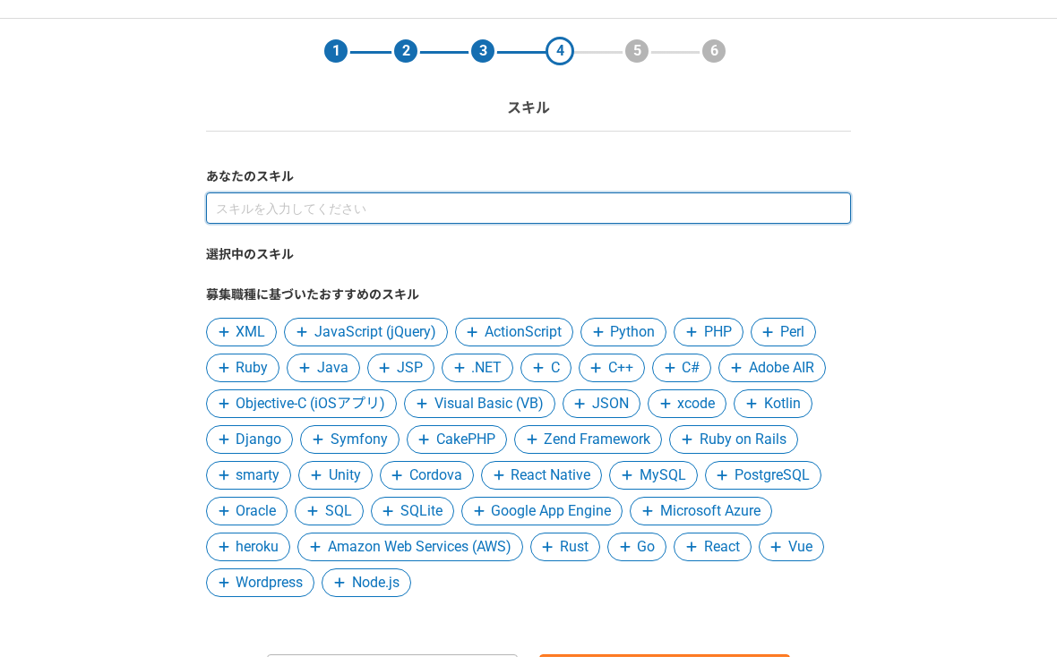
scroll to position [47, 0]
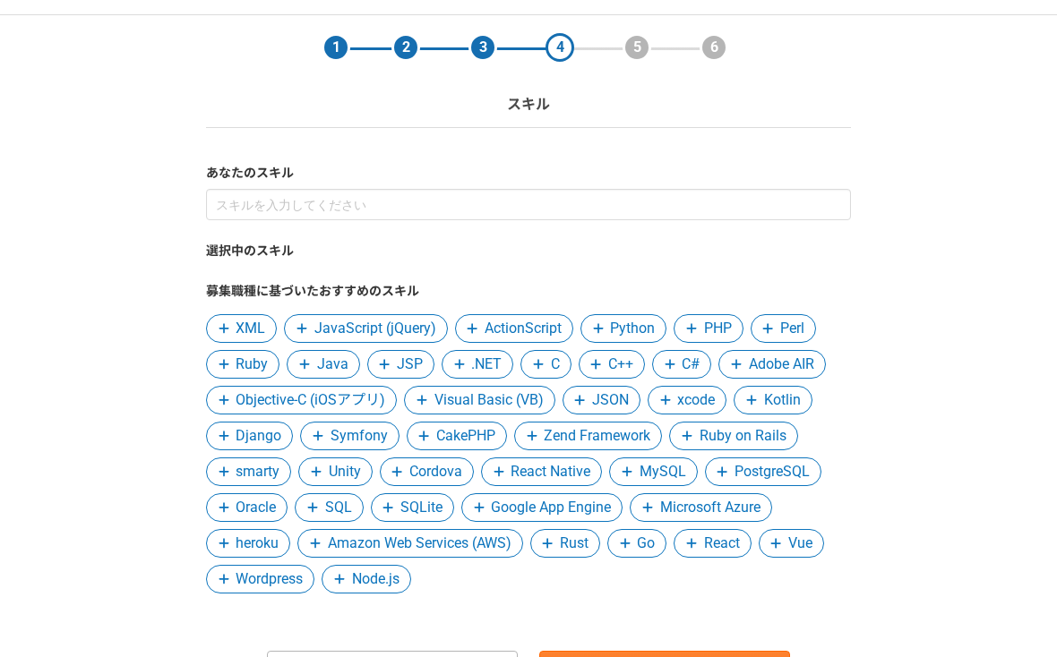
click at [602, 334] on icon at bounding box center [598, 328] width 11 height 13
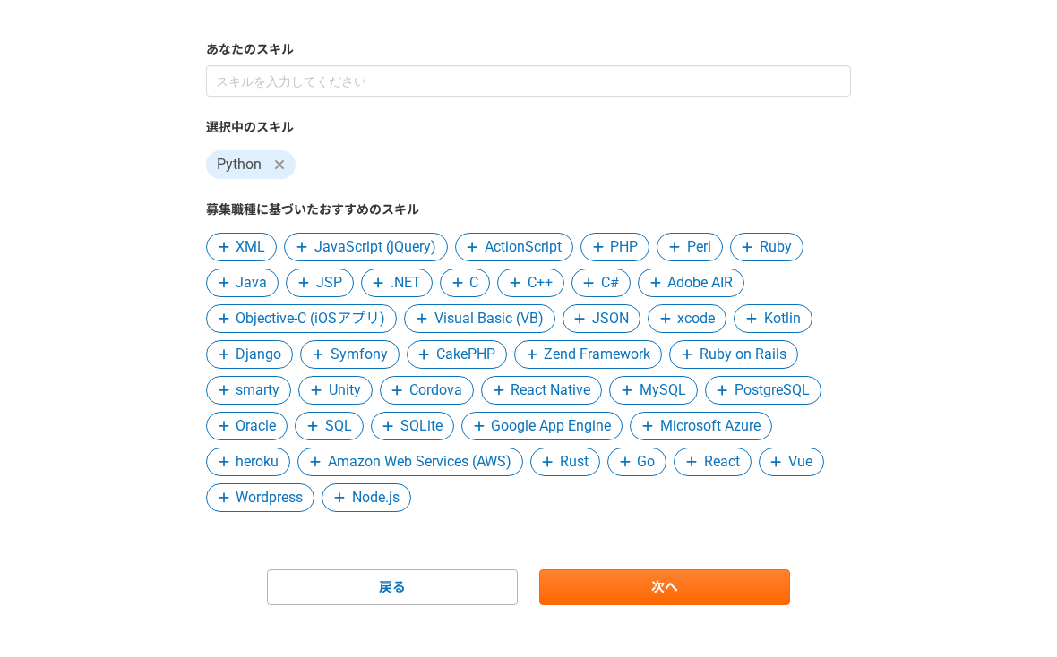
scroll to position [172, 0]
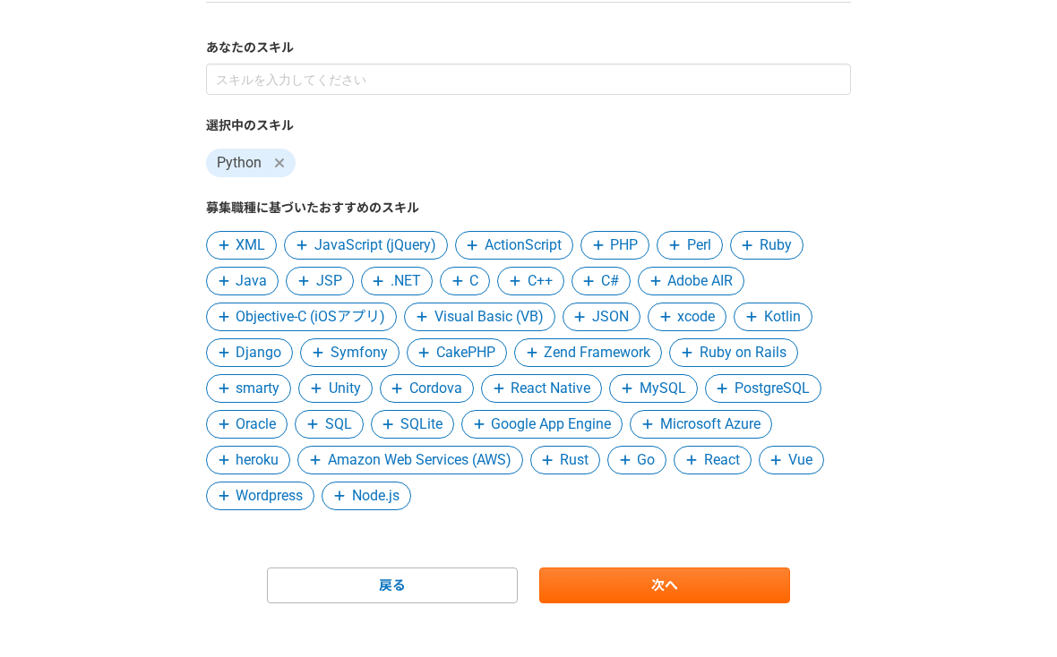
click at [279, 498] on span "Wordpress" at bounding box center [268, 495] width 67 height 21
click at [393, 460] on span "Amazon Web Services (AWS)" at bounding box center [420, 459] width 184 height 21
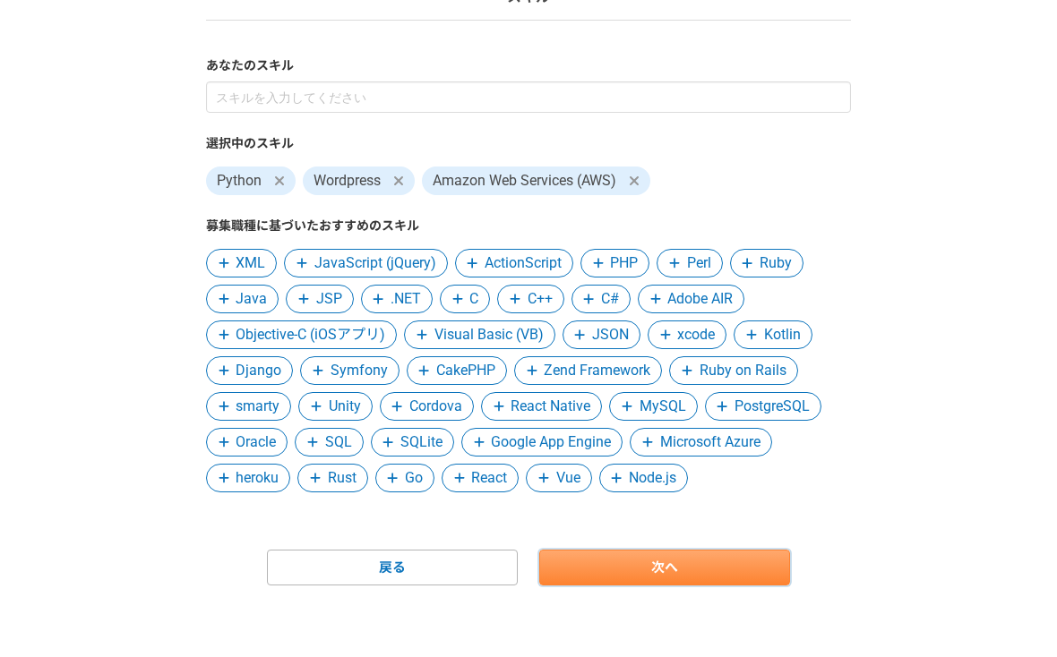
click at [612, 560] on link "次へ" at bounding box center [664, 568] width 251 height 36
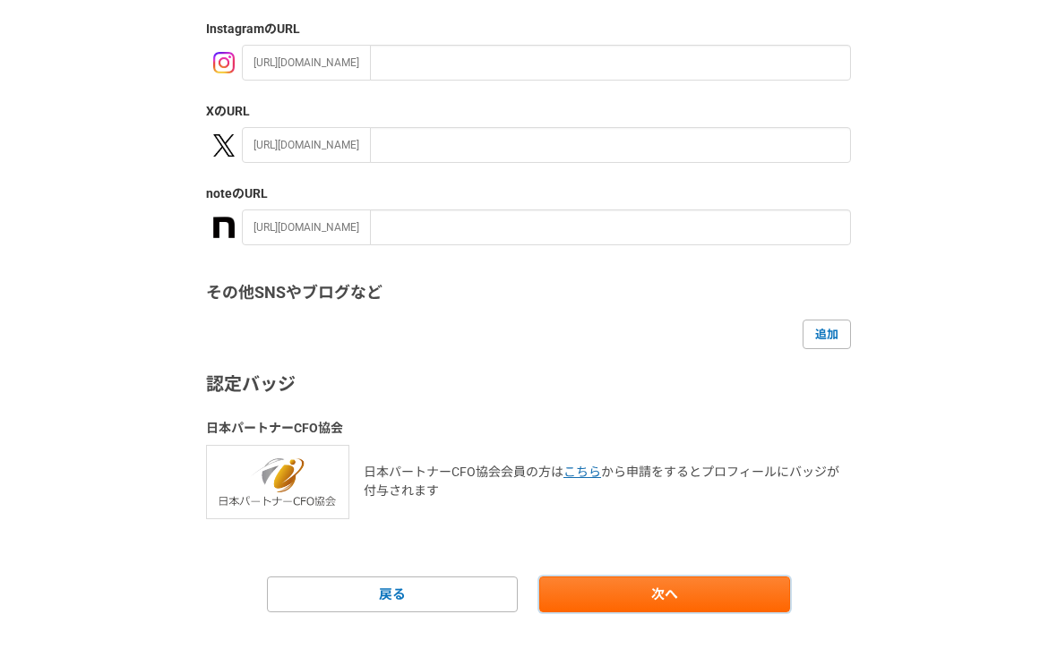
scroll to position [311, 0]
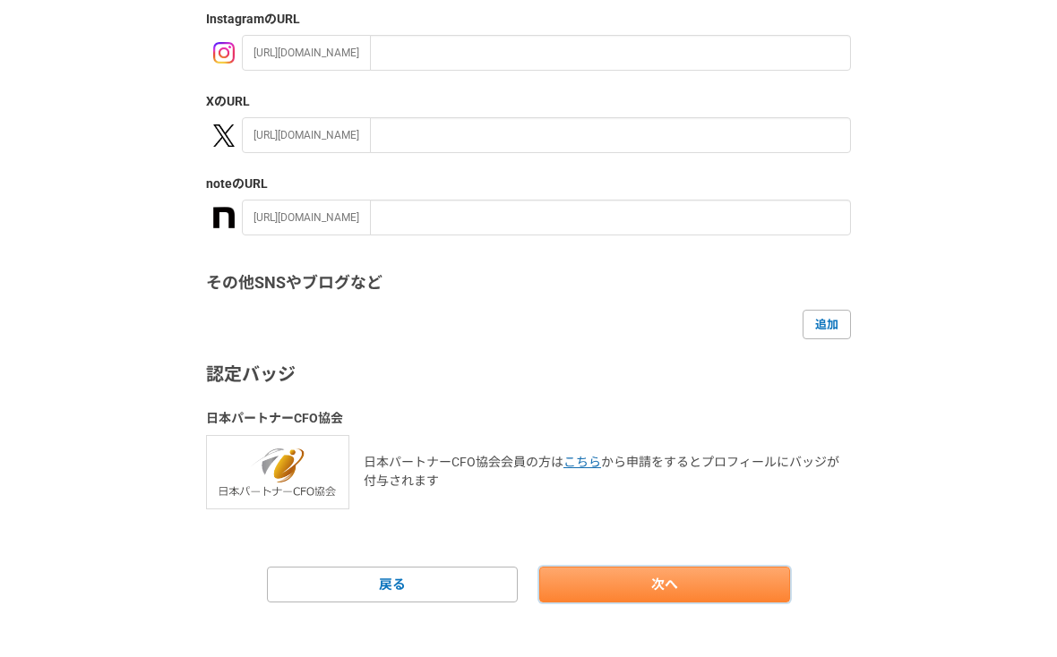
click at [688, 579] on link "次へ" at bounding box center [664, 585] width 251 height 36
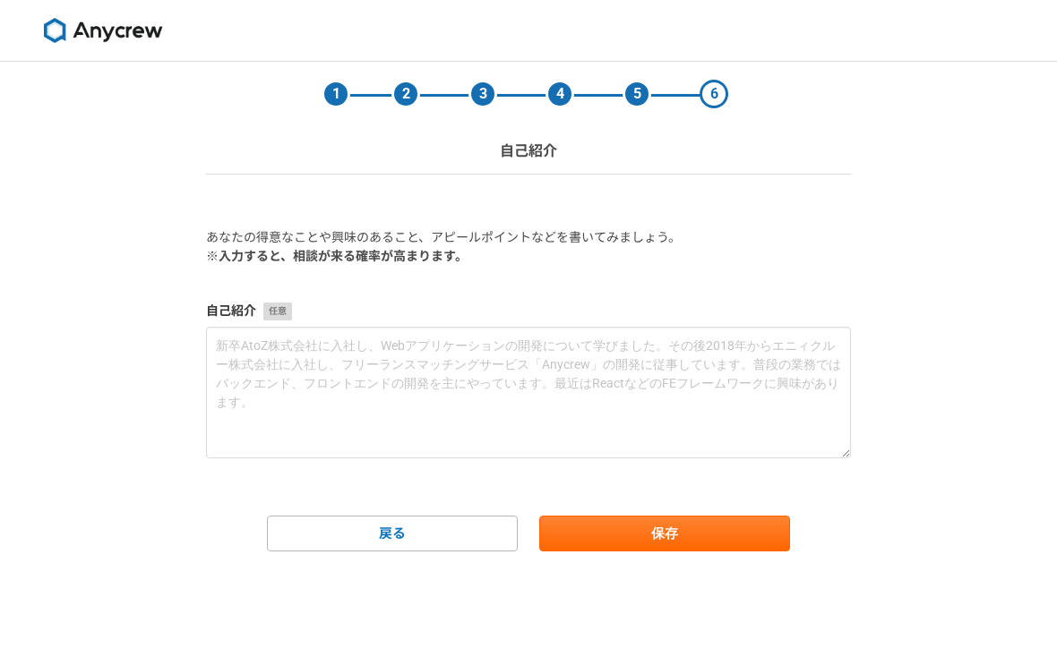
scroll to position [0, 0]
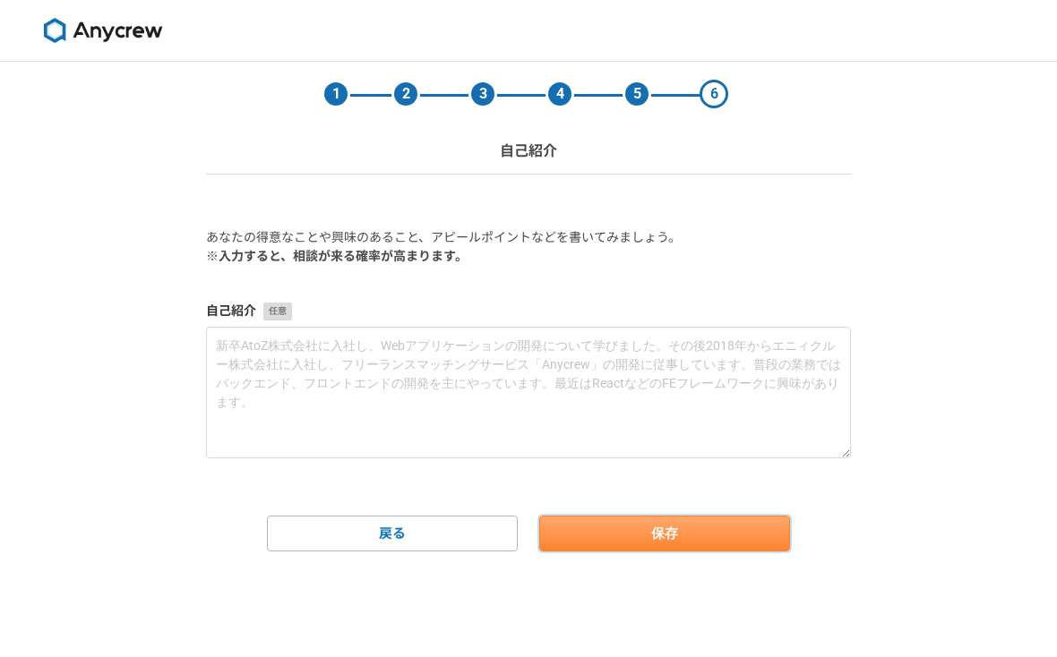
click at [668, 527] on button "保存" at bounding box center [664, 534] width 251 height 36
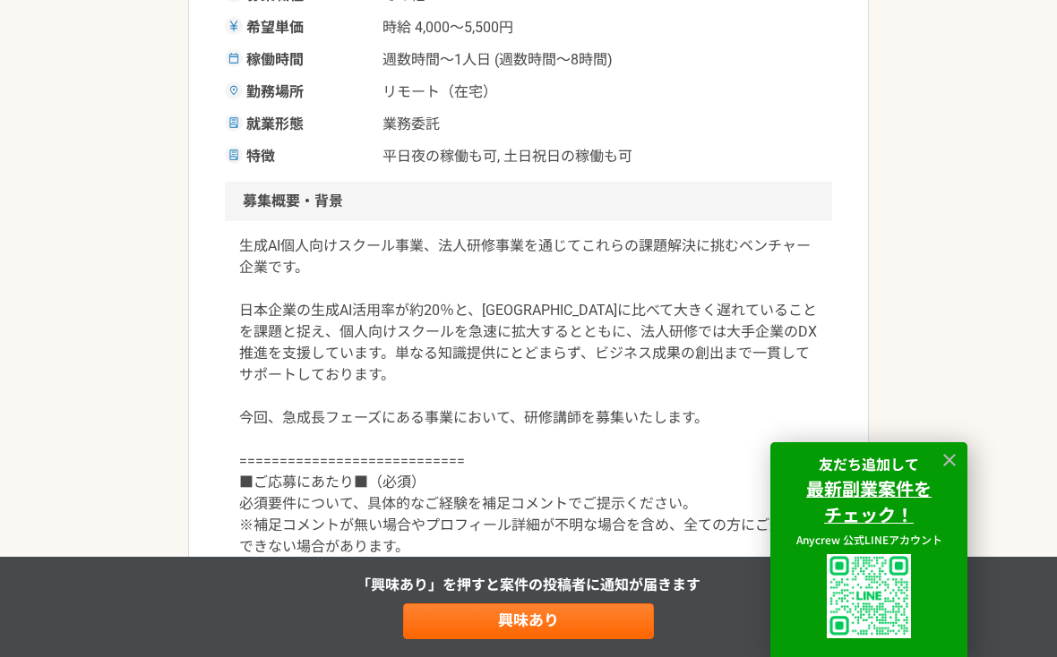
scroll to position [369, 0]
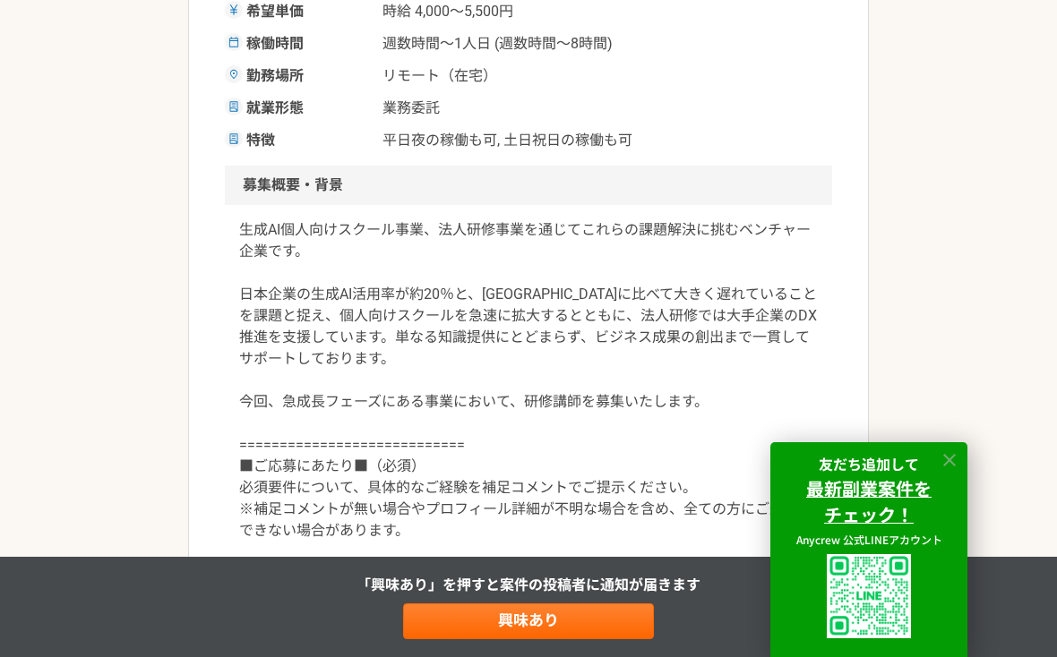
click at [952, 458] on icon at bounding box center [949, 460] width 21 height 21
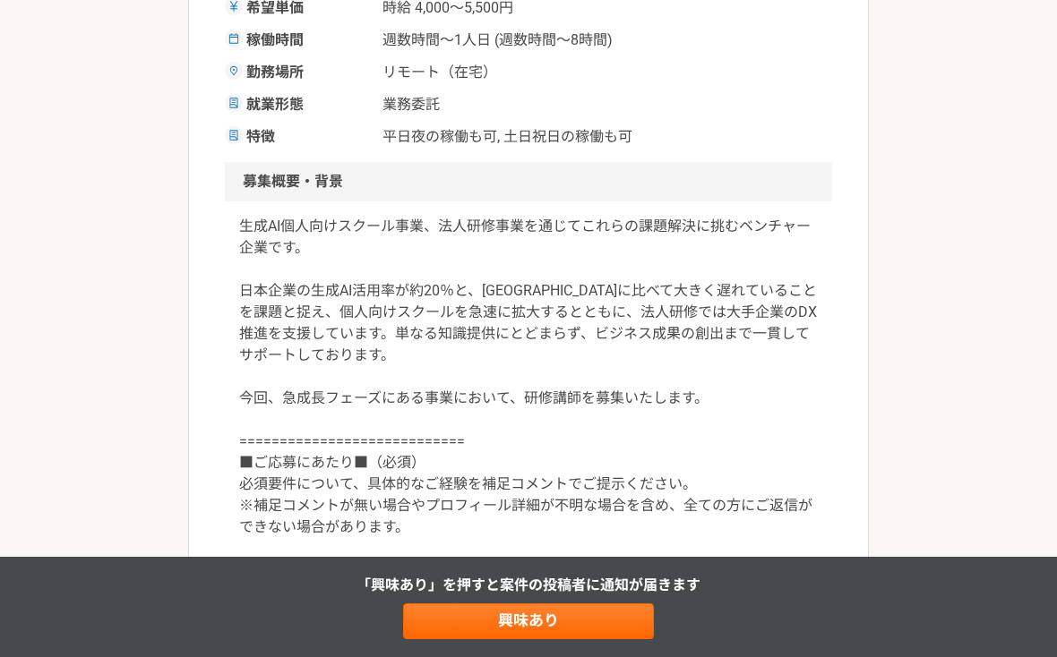
scroll to position [0, 0]
